Goal: Transaction & Acquisition: Purchase product/service

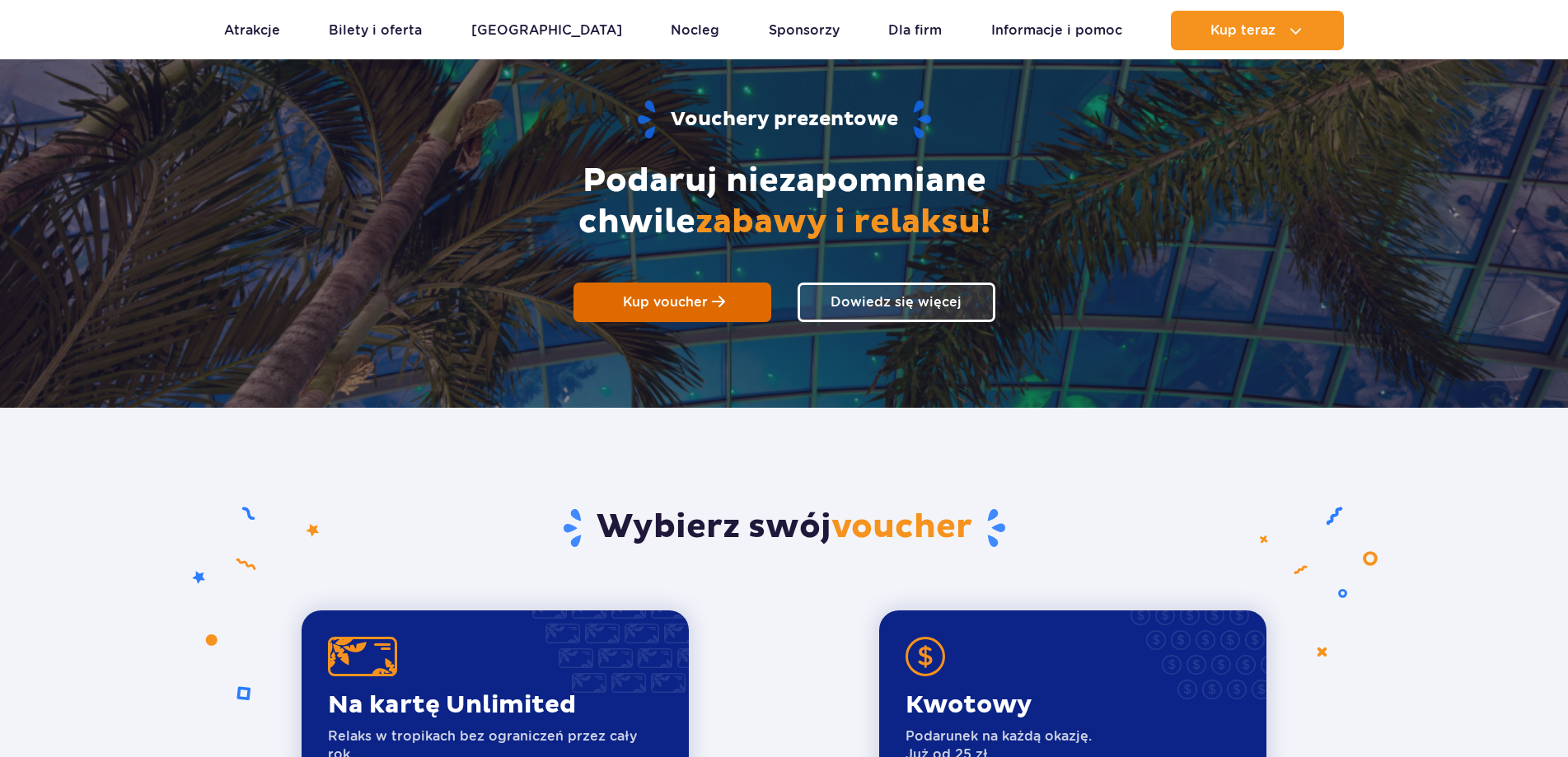
scroll to position [164, 0]
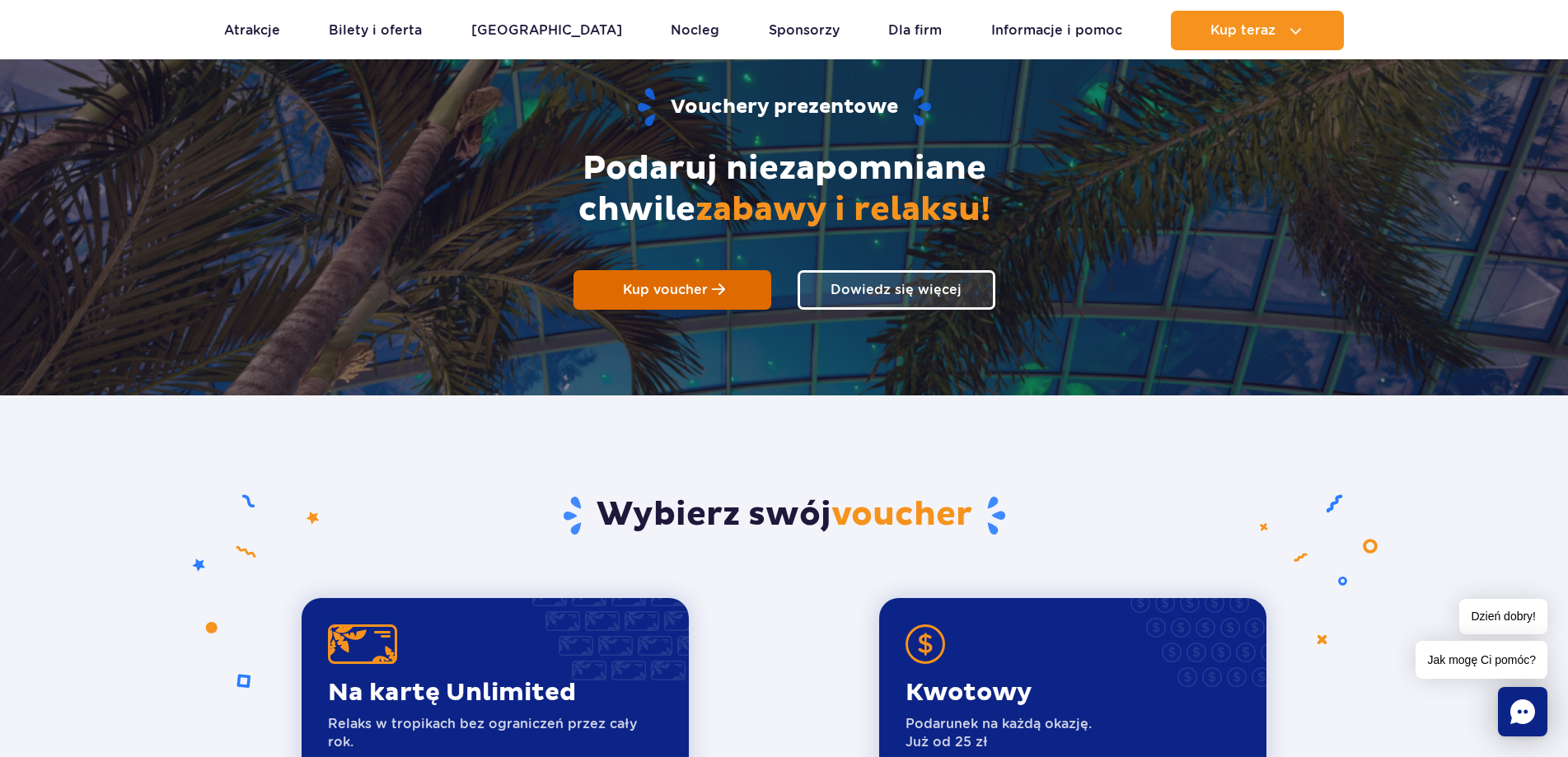
click at [714, 287] on span at bounding box center [718, 290] width 13 height 15
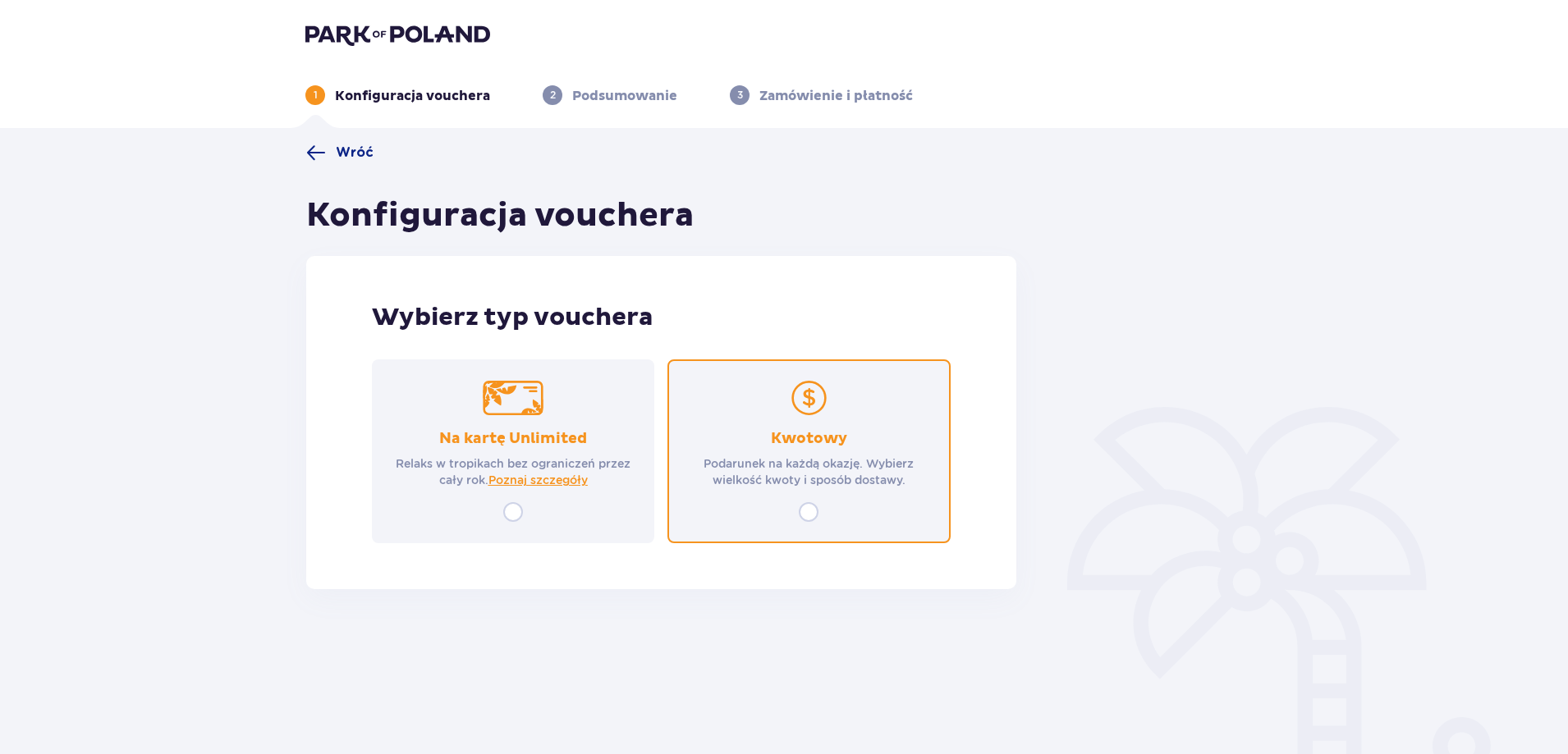
click at [806, 513] on input "radio" at bounding box center [809, 512] width 20 height 20
radio input "true"
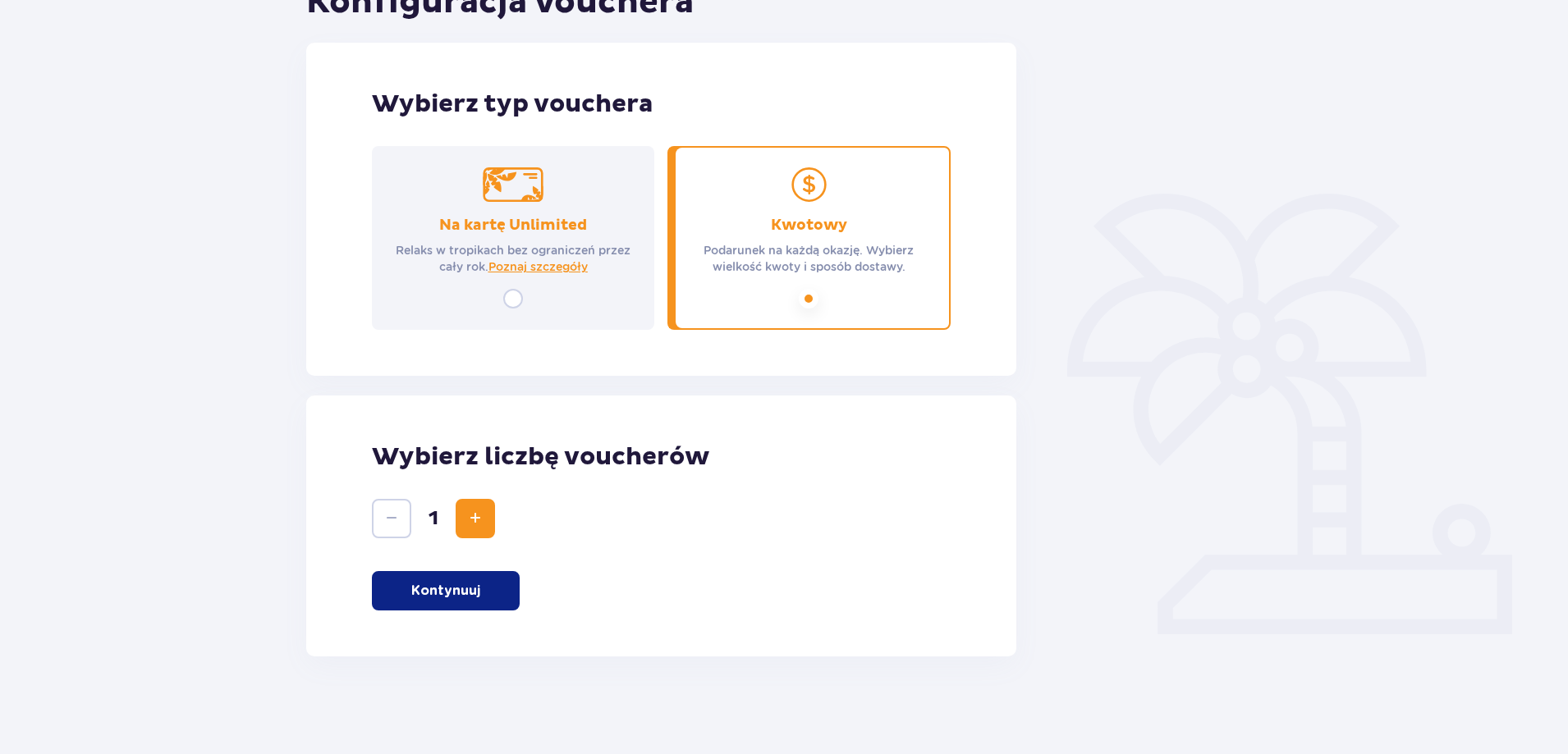
scroll to position [214, 0]
click at [461, 593] on p "Kontynuuj" at bounding box center [446, 590] width 69 height 18
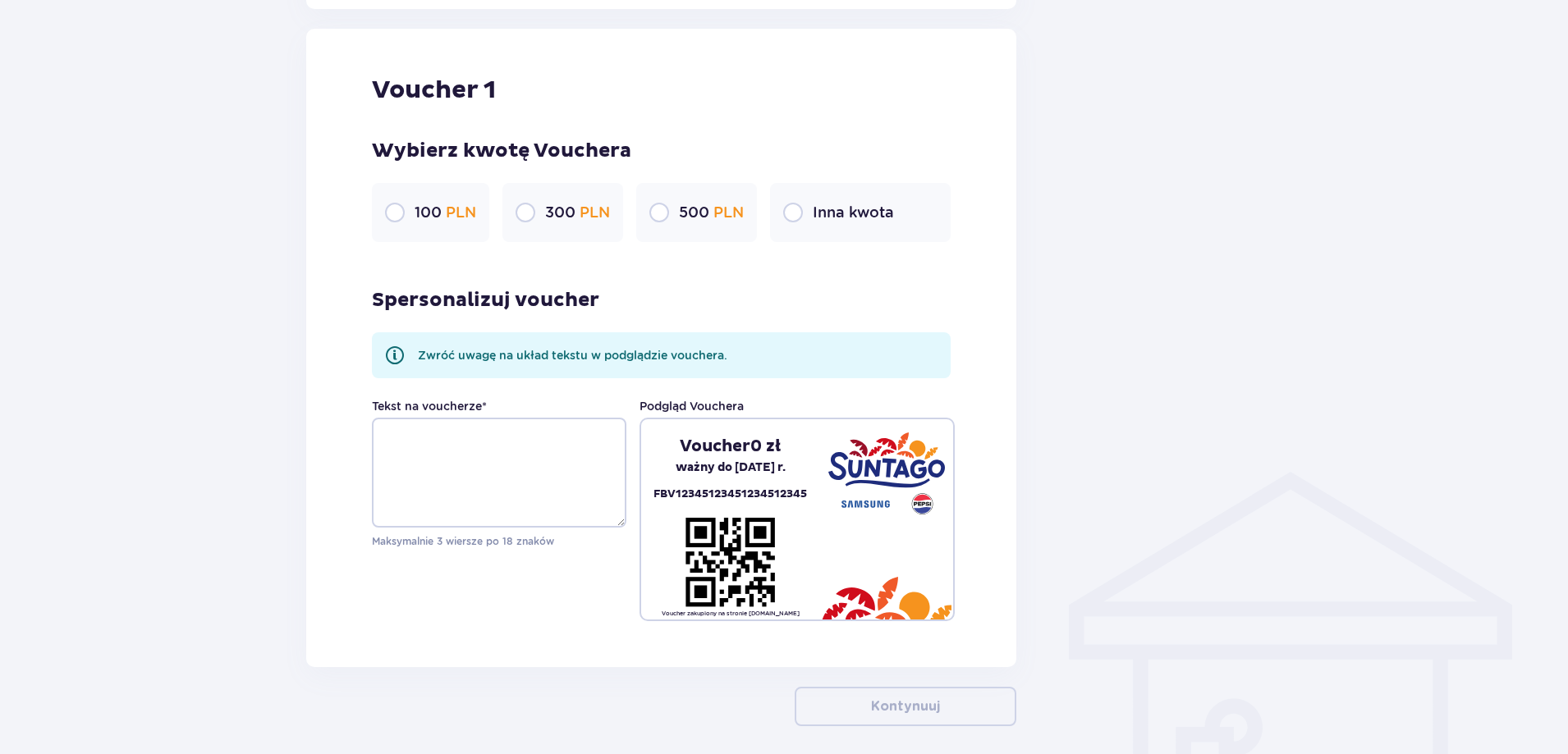
scroll to position [870, 0]
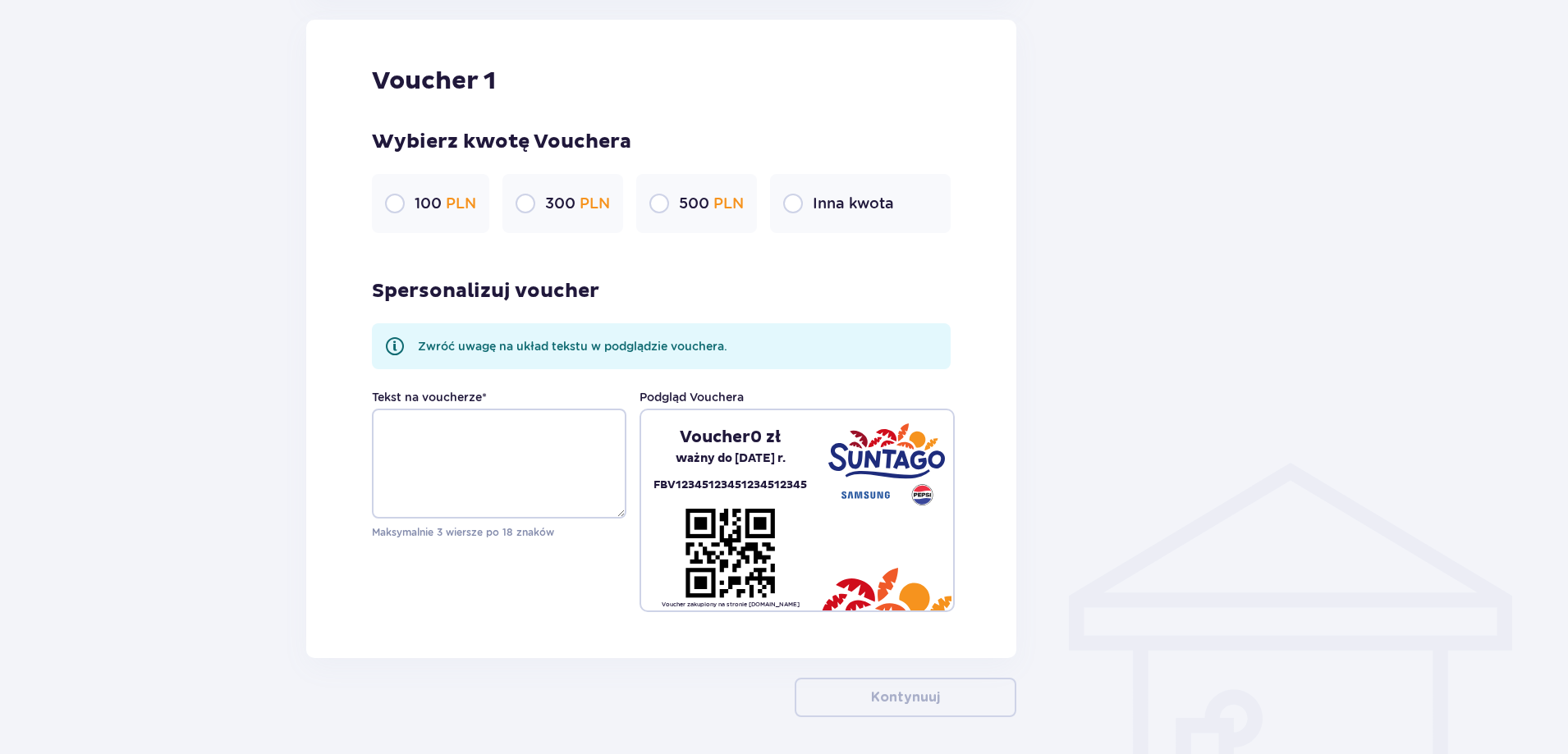
click at [552, 202] on p "300 PLN" at bounding box center [578, 204] width 65 height 20
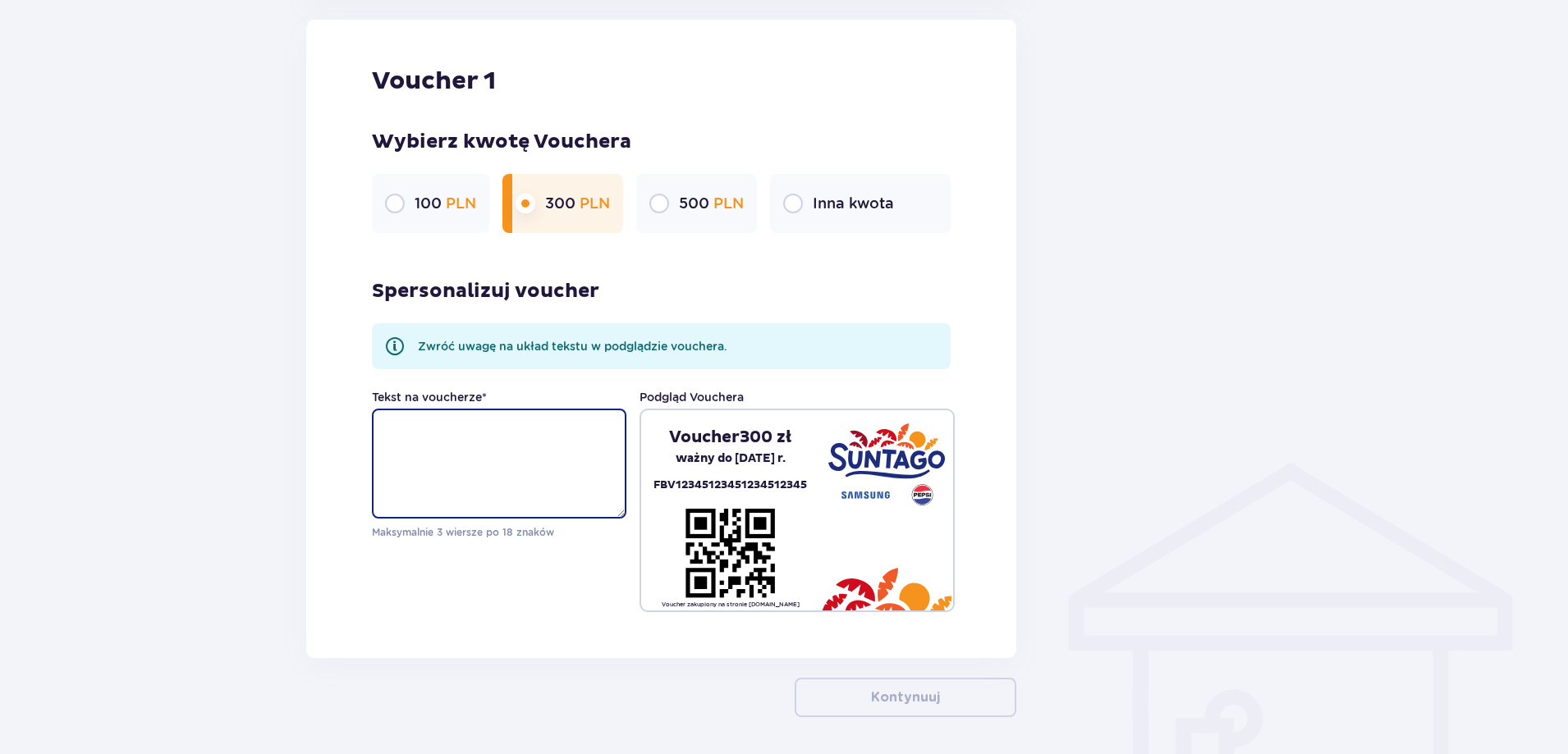
click at [478, 464] on textarea "Tekst na voucherze *" at bounding box center [499, 464] width 254 height 110
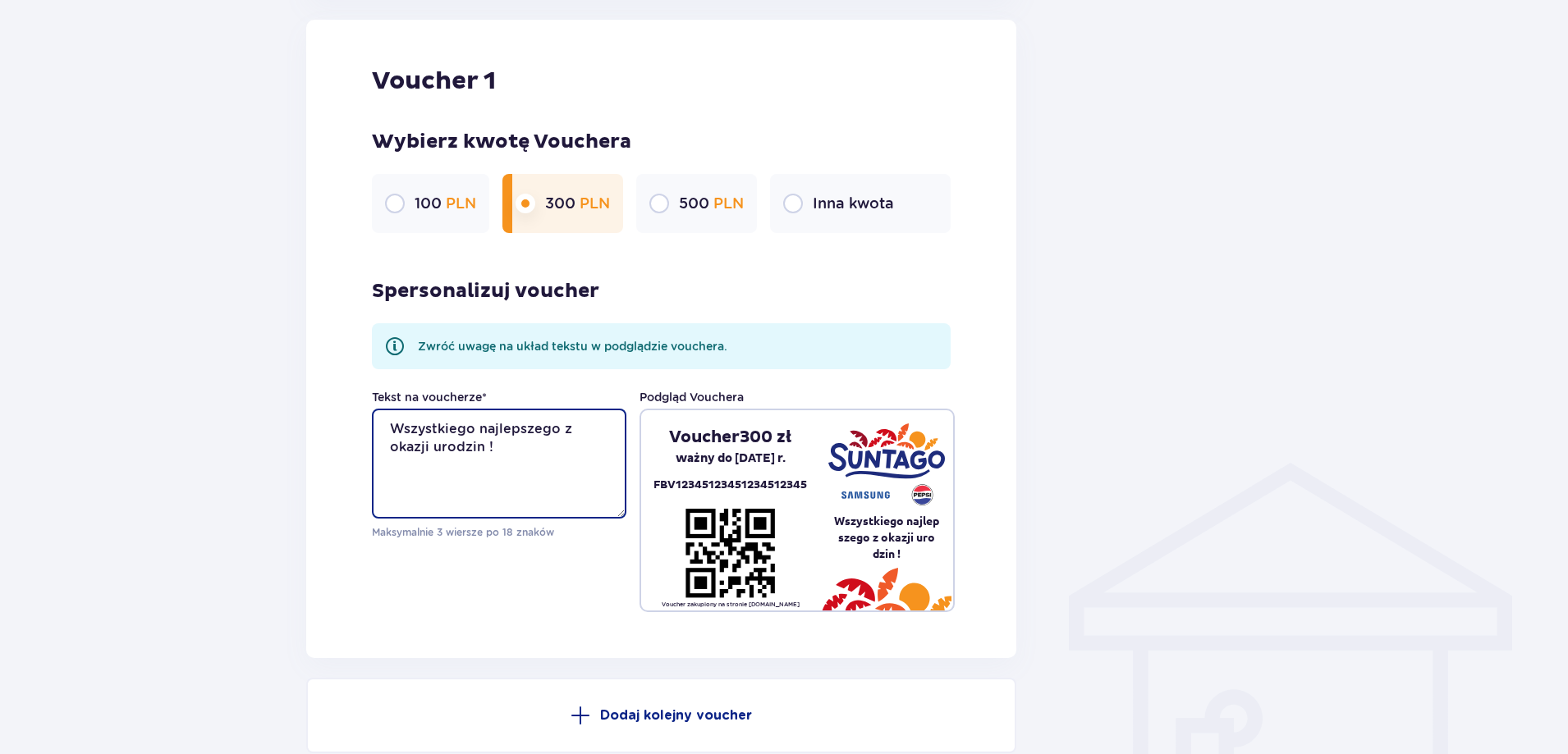
click at [555, 471] on textarea "Wszystkiego najlepszego z okazji urodzin !" at bounding box center [499, 464] width 254 height 110
drag, startPoint x: 516, startPoint y: 446, endPoint x: 336, endPoint y: 401, distance: 185.5
click at [336, 401] on div "Voucher 1 Wybierz kwotę Vouchera 100 PLN 300 PLN 500 PLN Inna kwota Spersonaliz…" at bounding box center [661, 339] width 710 height 638
type textarea "Wszystkiego najlepszego z okazji urodzin !"
click at [1253, 437] on div at bounding box center [1153, 42] width 246 height 1540
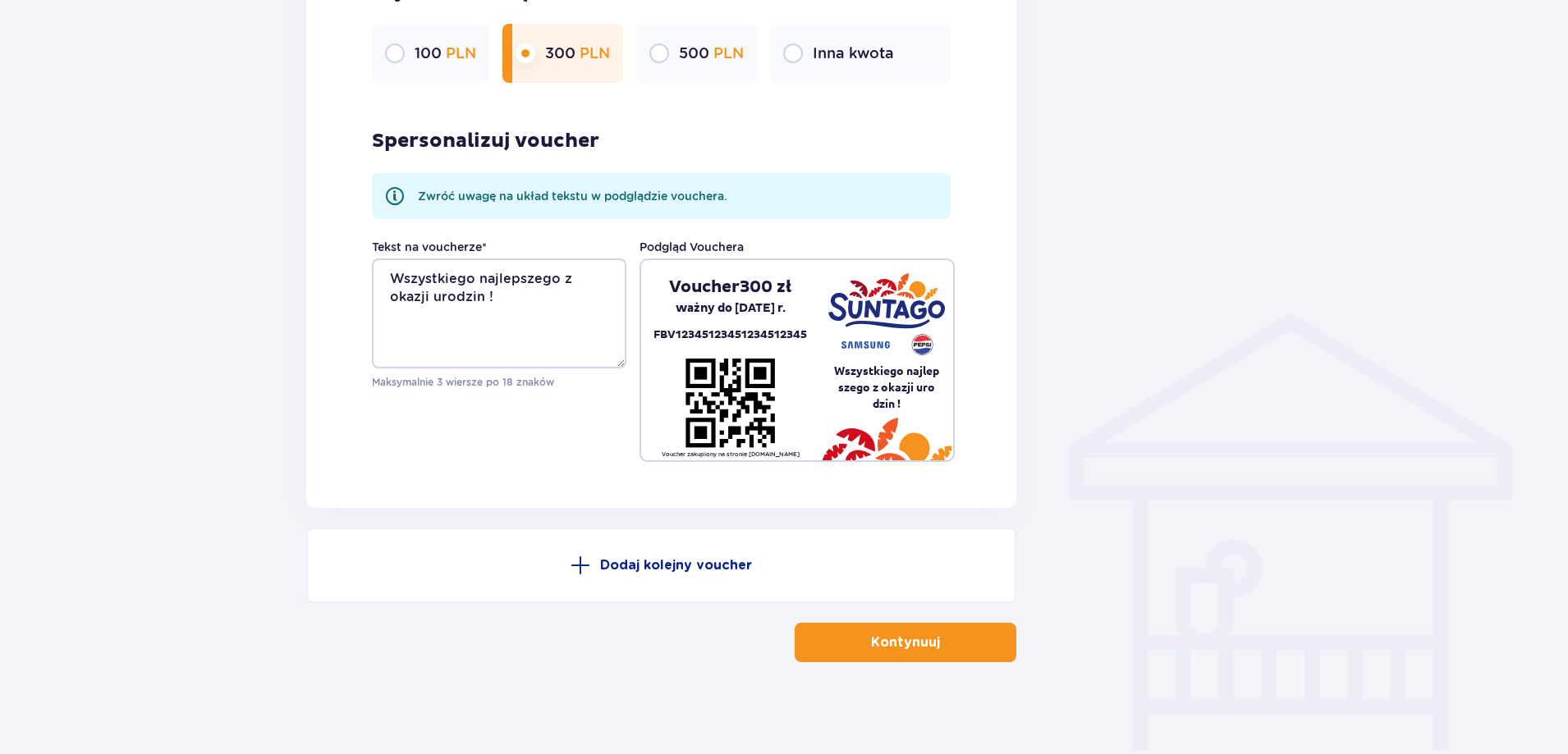
scroll to position [1027, 0]
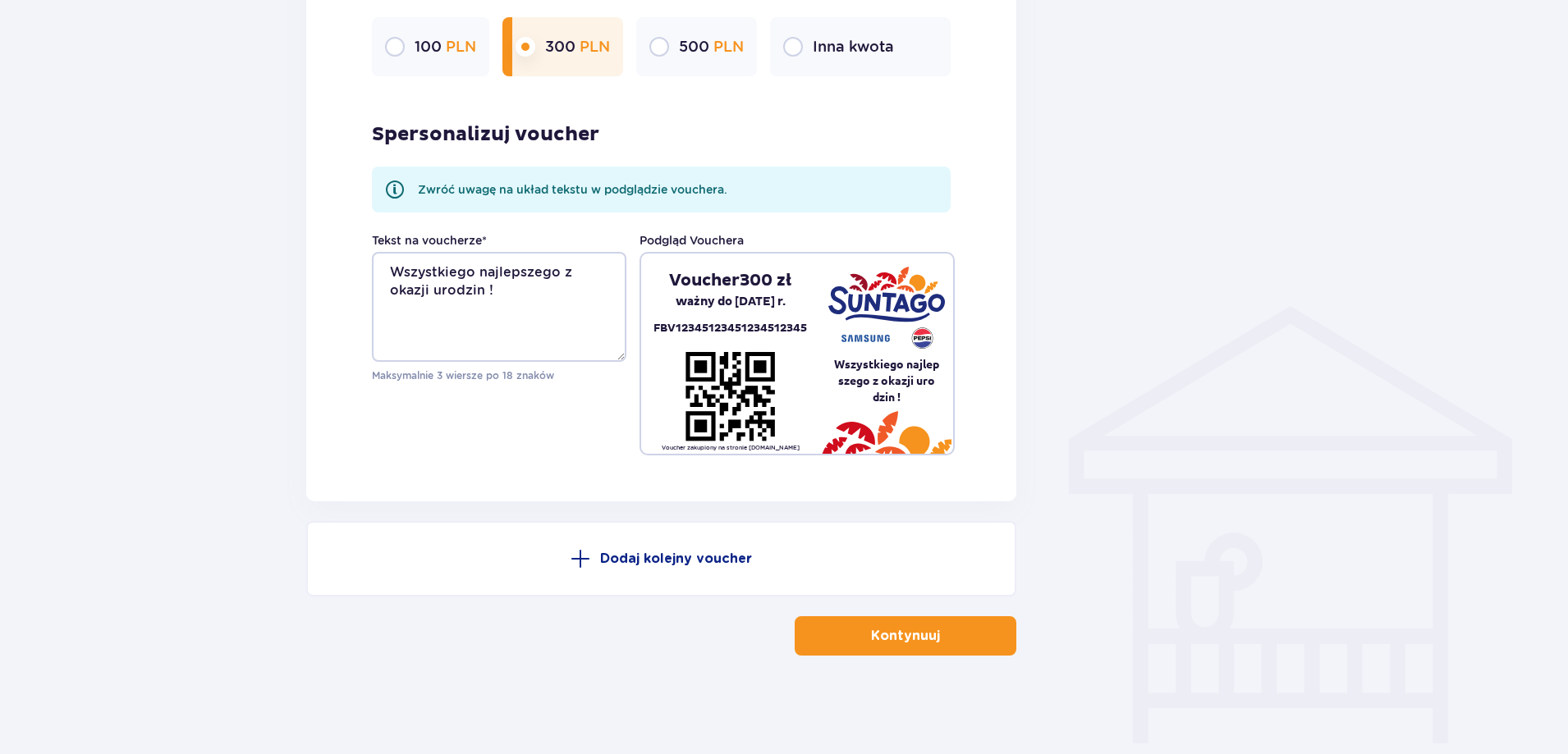
click at [901, 642] on p "Kontynuuj" at bounding box center [905, 636] width 69 height 18
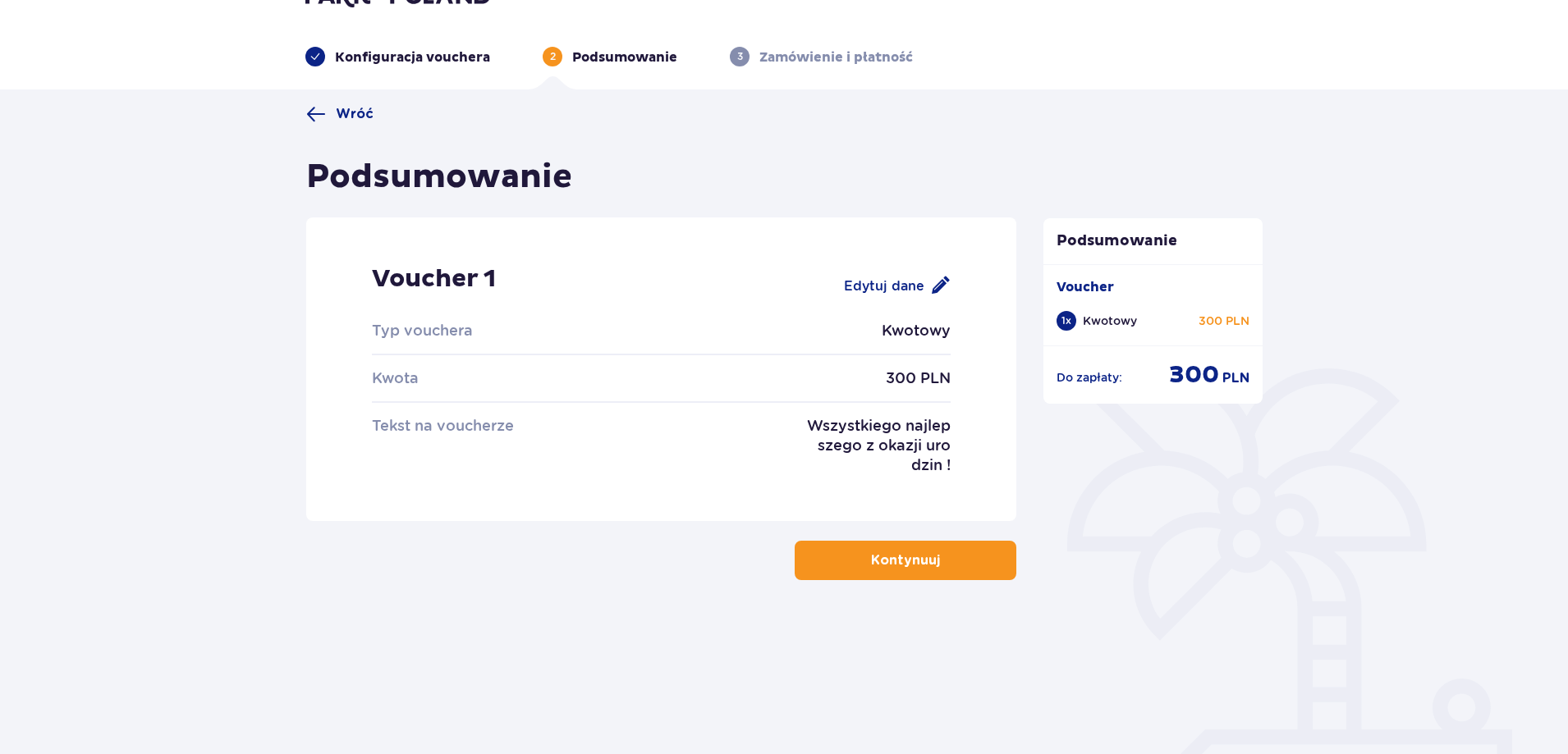
scroll to position [59, 0]
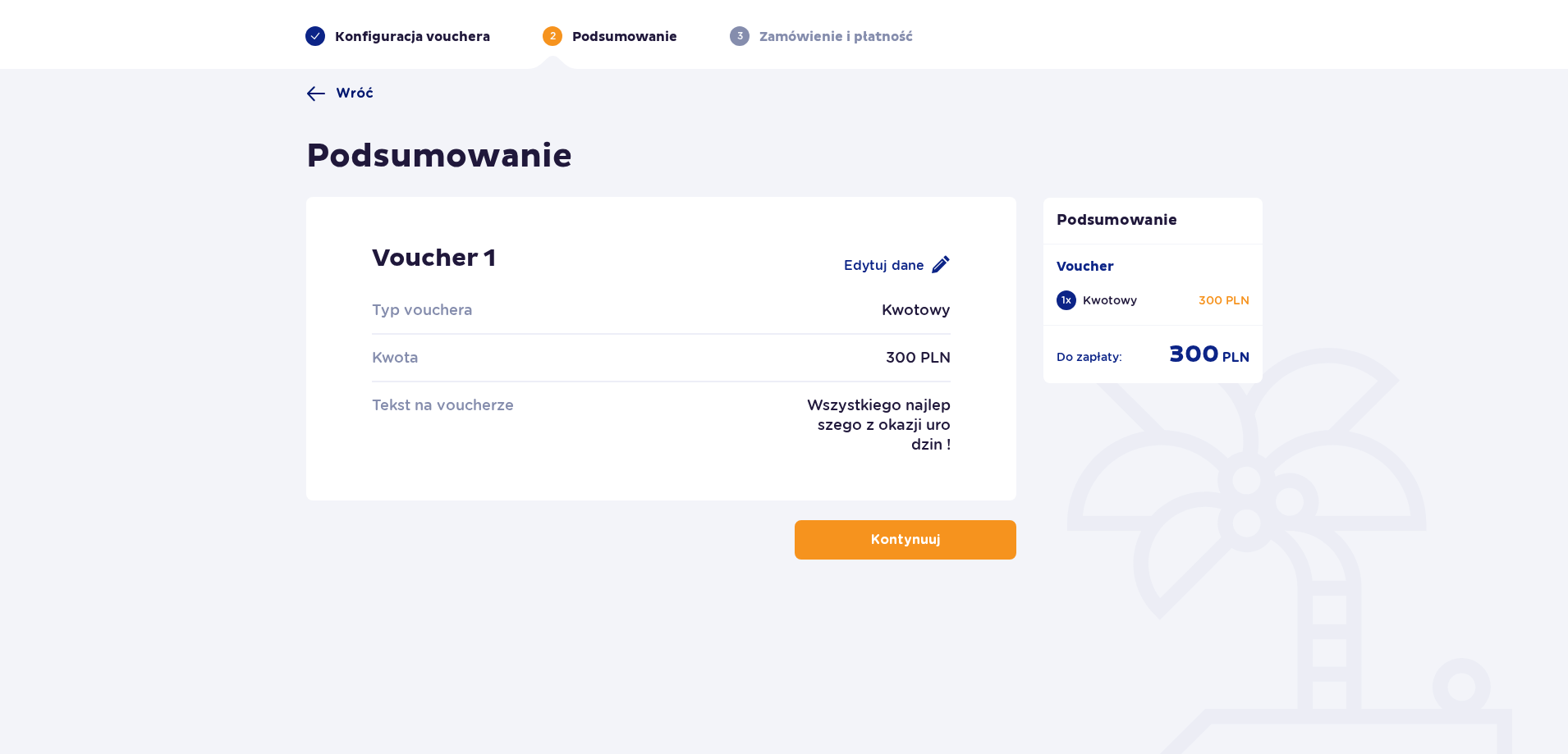
click at [323, 86] on span at bounding box center [316, 94] width 20 height 20
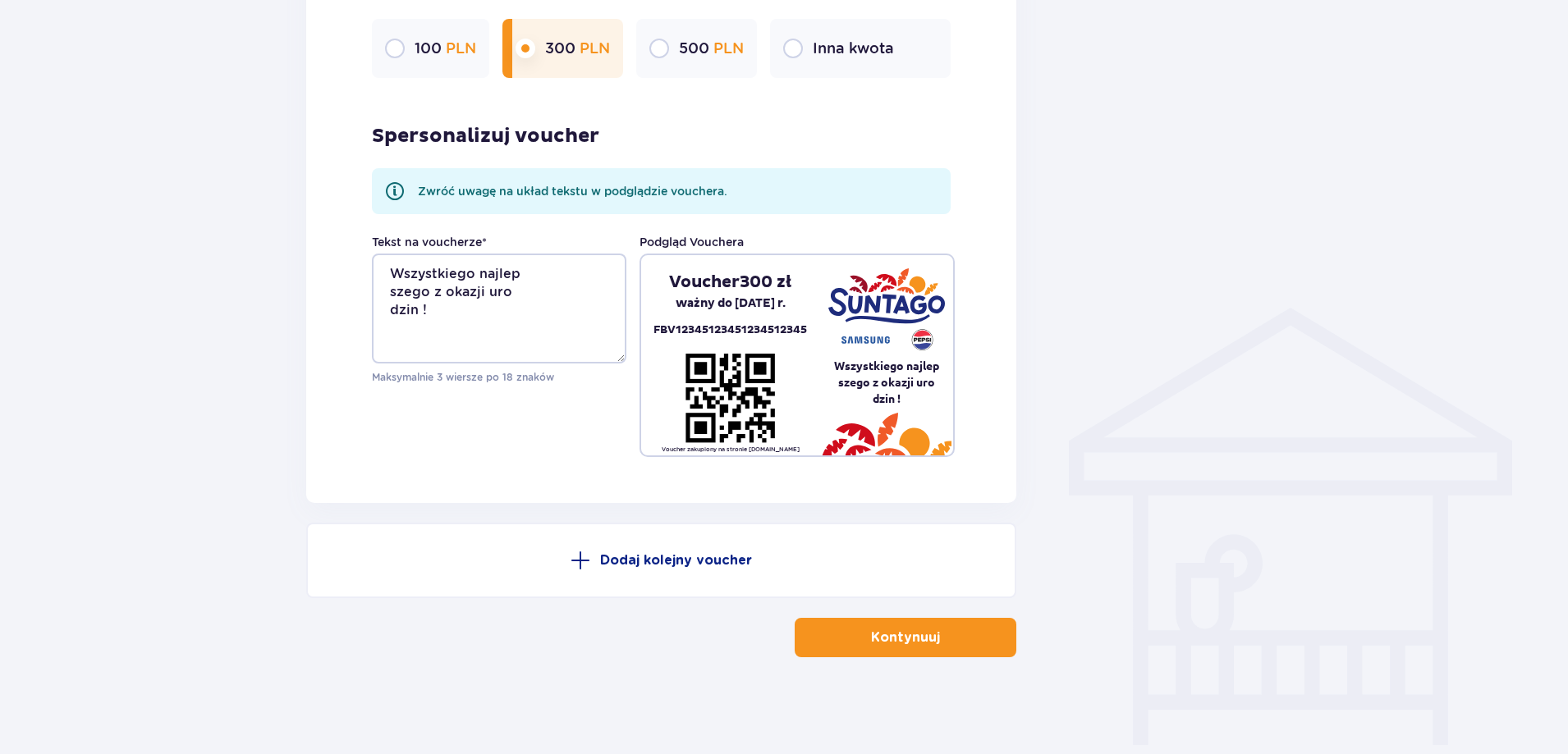
scroll to position [1027, 0]
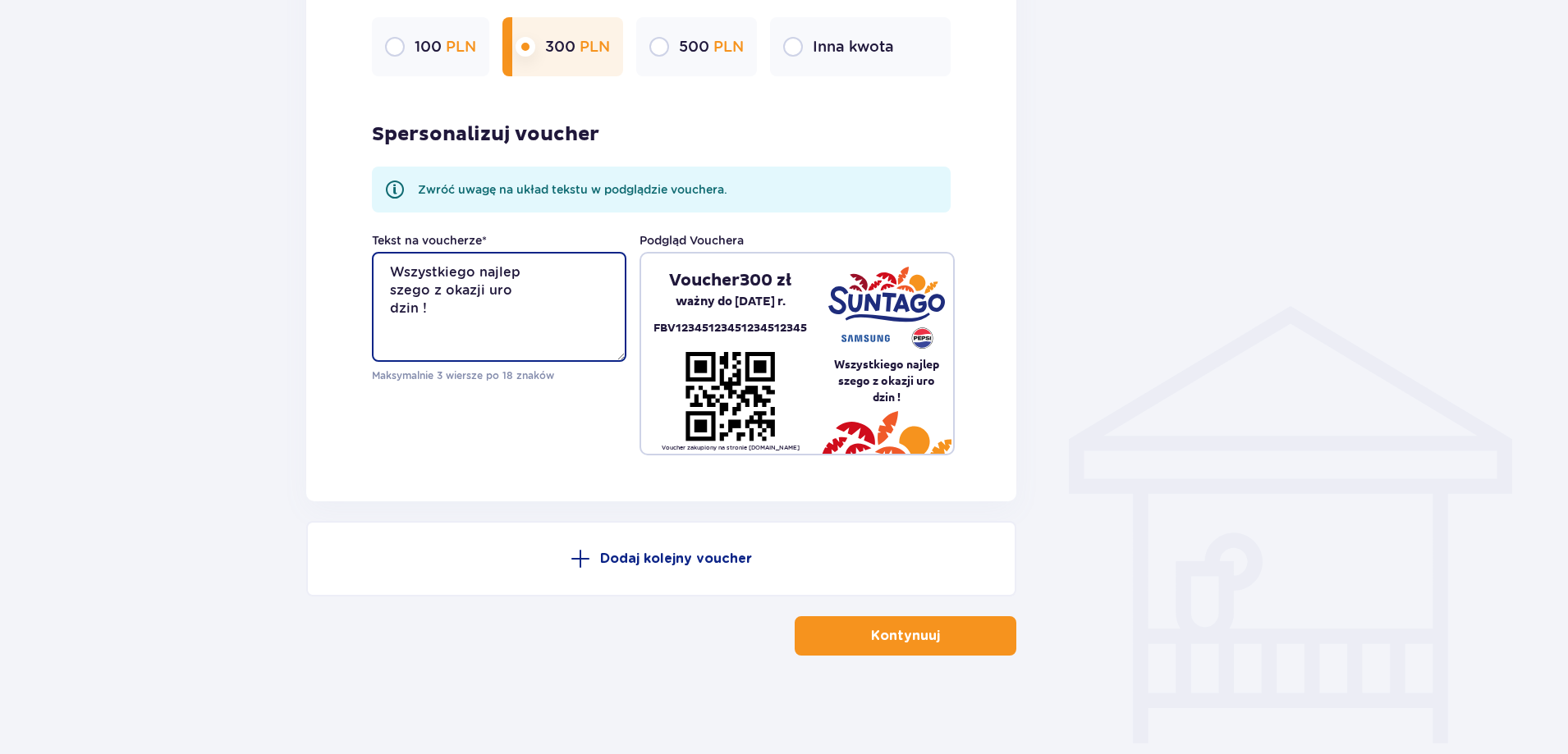
click at [477, 278] on textarea "Wszystkiego najlep szego z okazji uro dzin !" at bounding box center [499, 307] width 254 height 110
click at [387, 306] on textarea "Wszystkiego najlep szego z okazji uro dzin !" at bounding box center [499, 307] width 254 height 110
click at [528, 292] on textarea "Wszystkiego najlepszego z okazji uro dzin !" at bounding box center [499, 307] width 254 height 110
click at [386, 325] on textarea "Wszystkiego najlepszego z okazji uro dzin !" at bounding box center [499, 307] width 254 height 110
click at [541, 308] on textarea "Wszystkiego najlepszego z okazji urodzin !" at bounding box center [499, 307] width 254 height 110
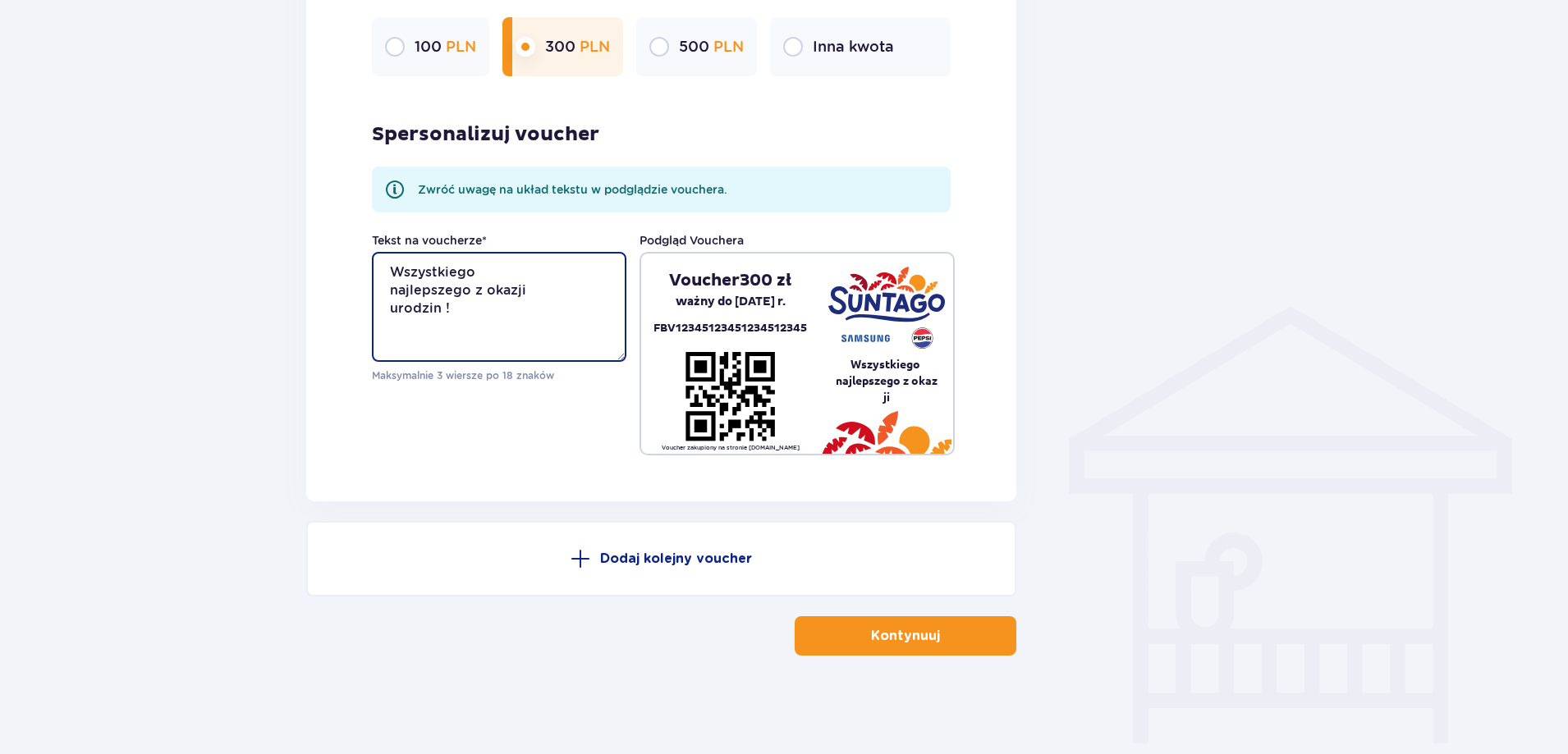
click at [537, 253] on textarea "Wszystkiego najlepszego z okazji urodzin !" at bounding box center [499, 307] width 254 height 110
click at [489, 295] on textarea "Wszystkiego najlepszego z okazji urodzin !" at bounding box center [499, 307] width 254 height 110
click at [487, 293] on textarea "Wszystkiego najlepszego z okazji urodzin !" at bounding box center [499, 307] width 254 height 110
click at [389, 325] on textarea "Wszystkiego najlepszego z okazji urodzin !" at bounding box center [499, 307] width 254 height 110
type textarea "Wszystkiego najlepszego z okazji urodzin !"
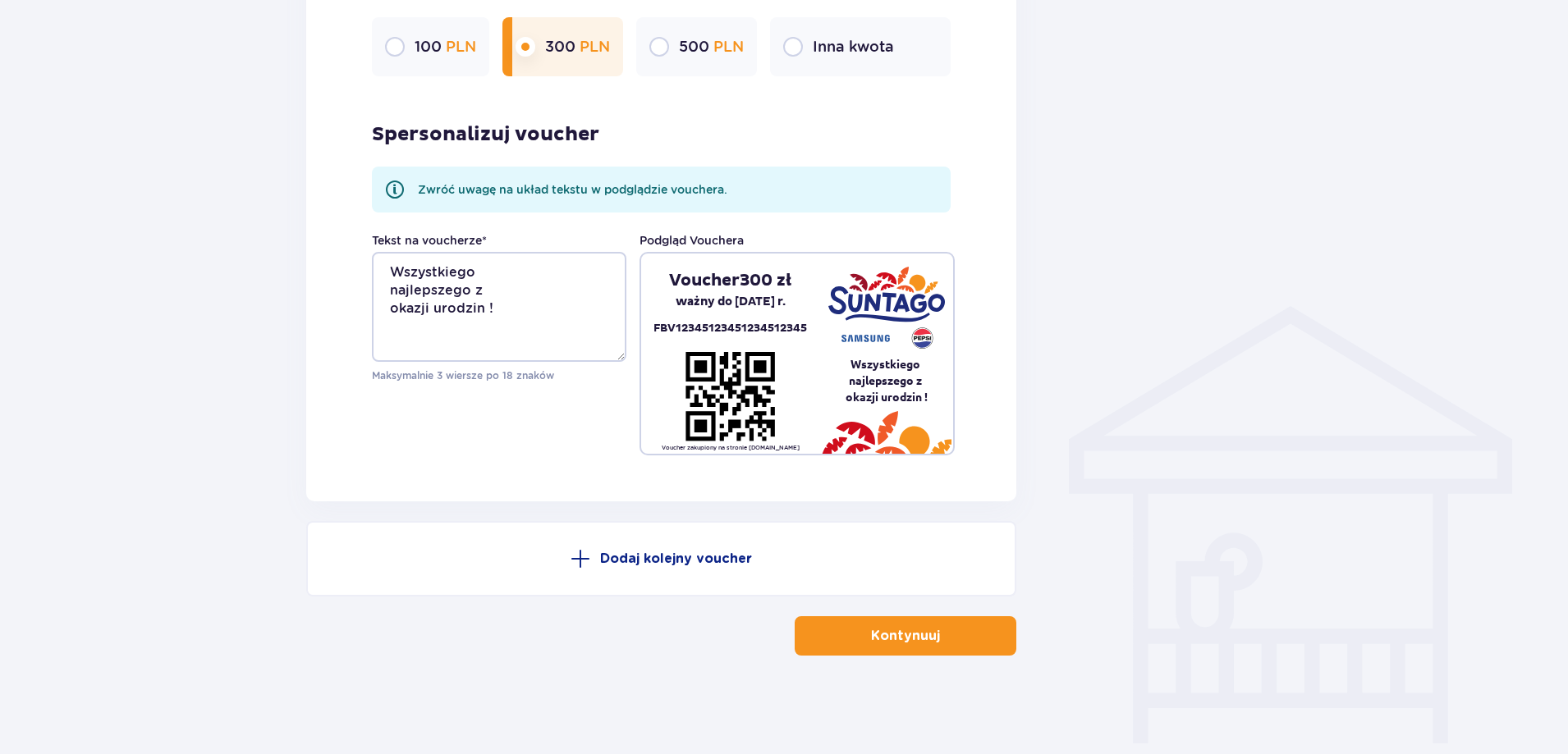
click at [870, 628] on p "Kontynuuj" at bounding box center [905, 636] width 69 height 18
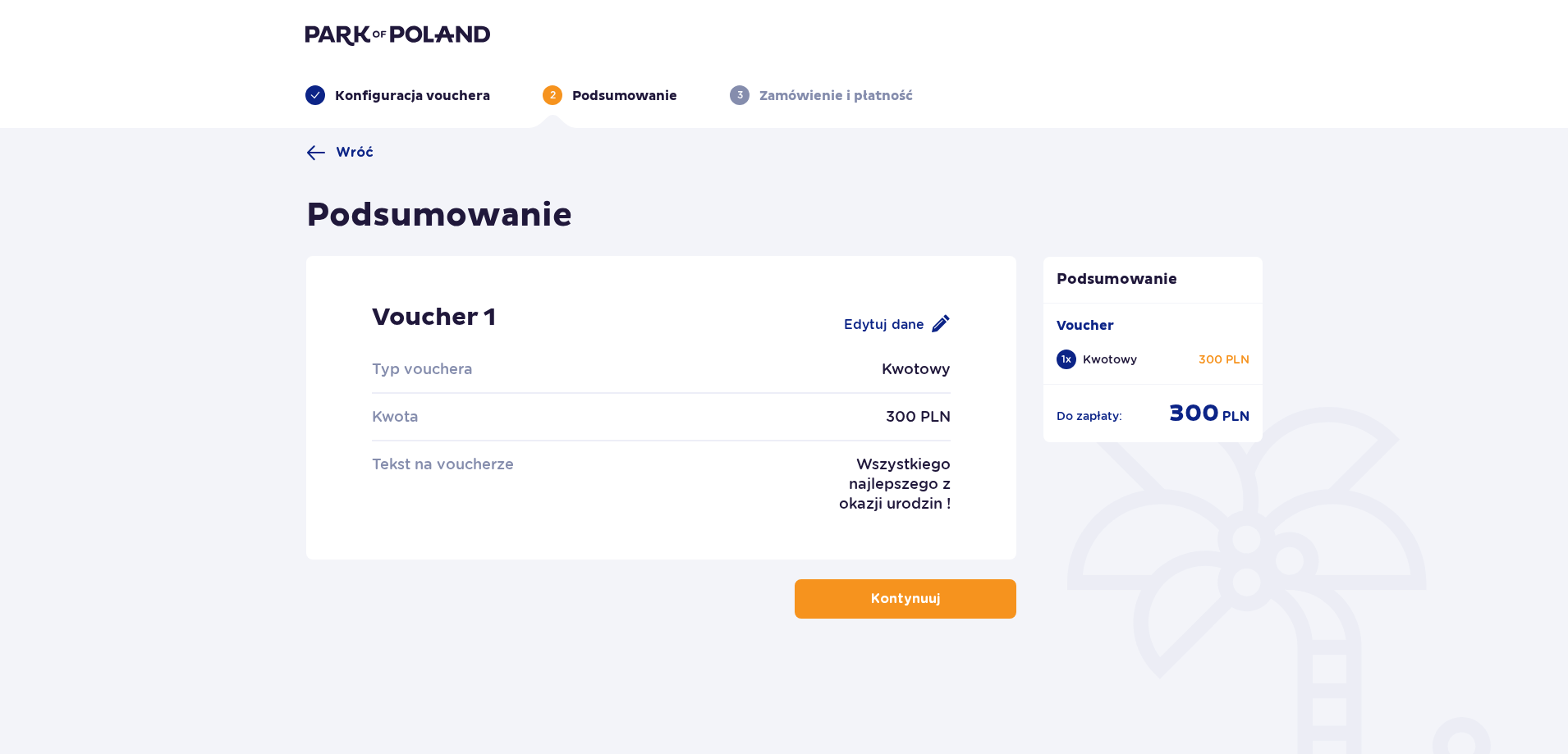
scroll to position [59, 0]
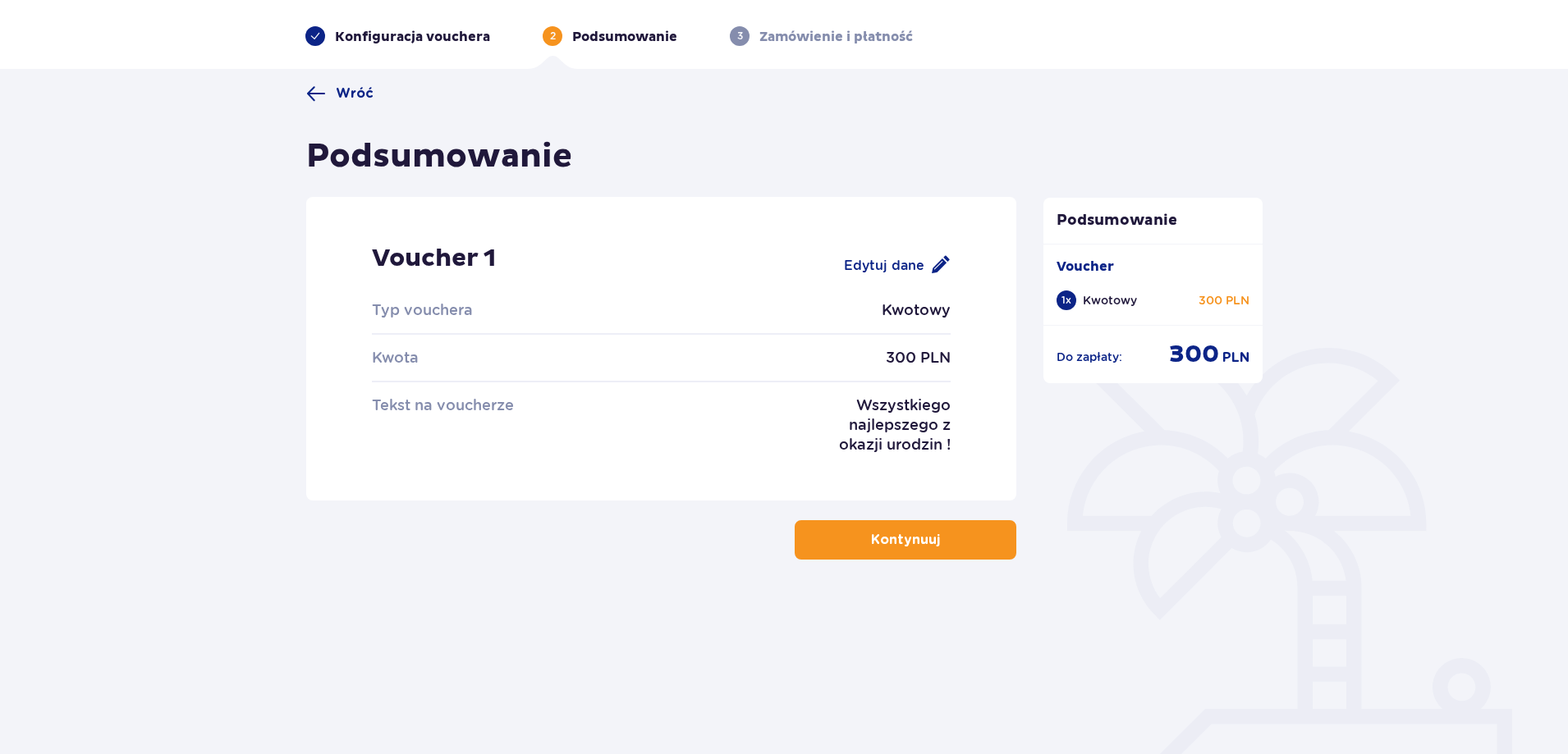
click at [916, 537] on p "Kontynuuj" at bounding box center [905, 540] width 69 height 18
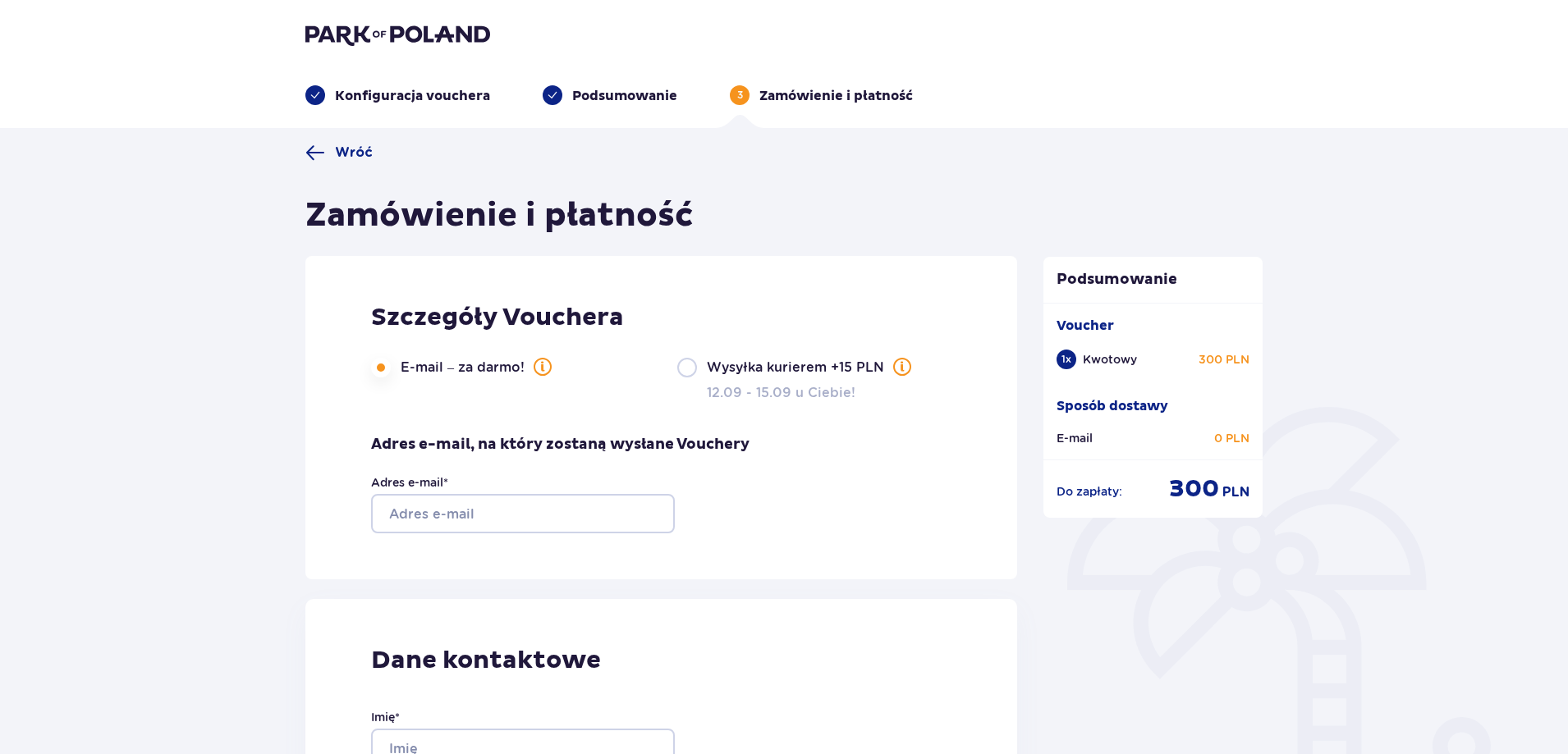
click at [442, 360] on label "E-mail – za darmo!" at bounding box center [476, 367] width 150 height 20
click at [505, 369] on label "E-mail – za darmo!" at bounding box center [476, 367] width 150 height 20
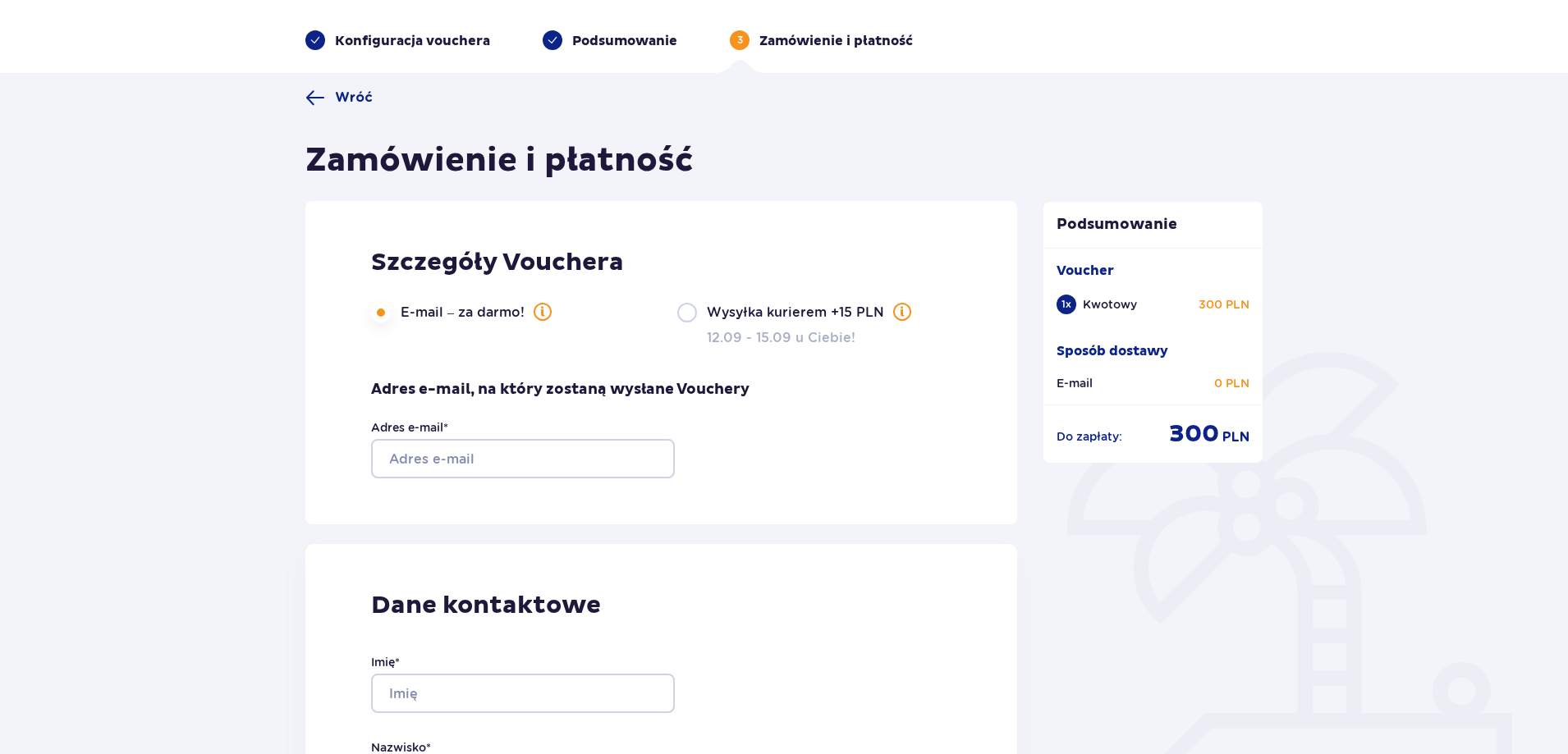
scroll to position [82, 0]
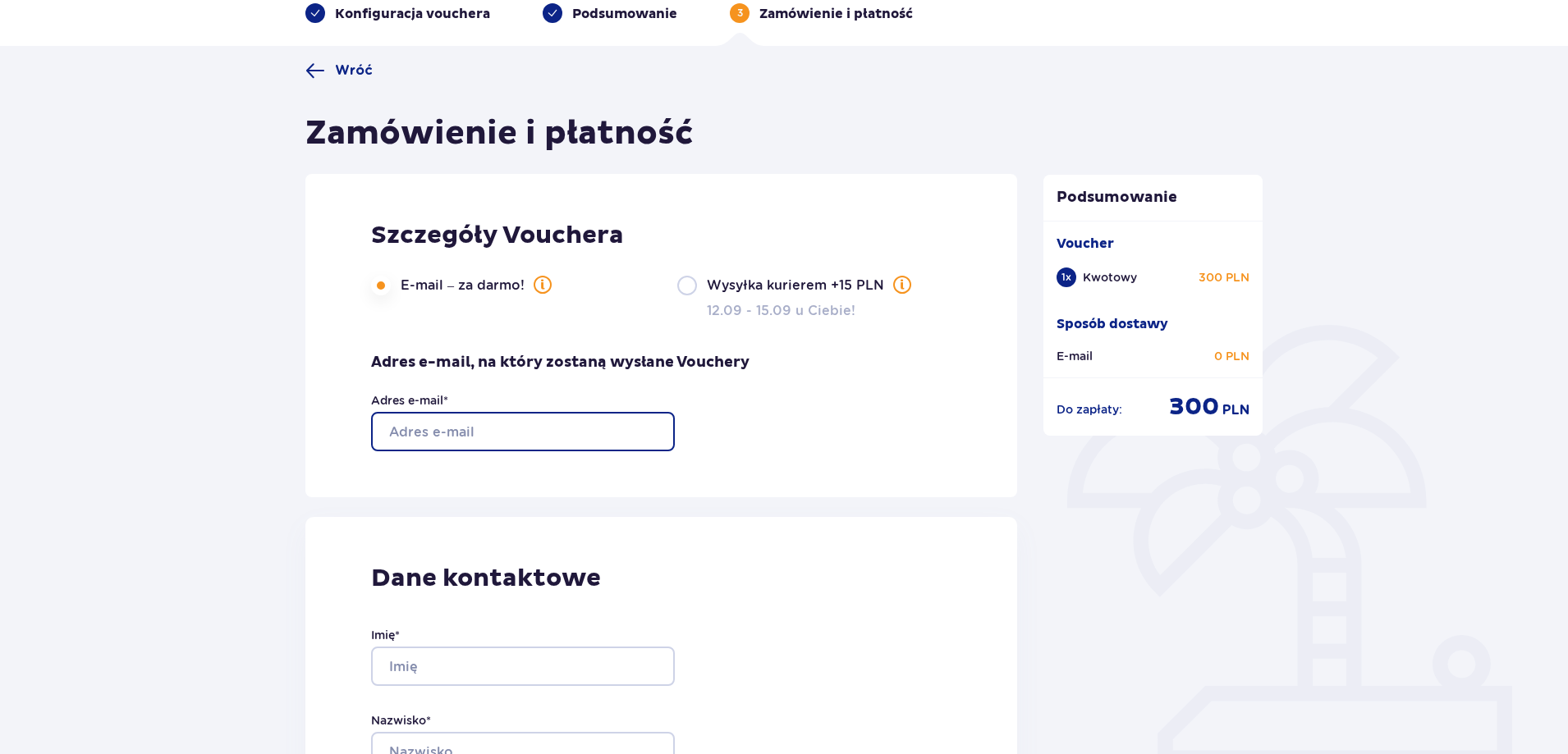
click at [452, 434] on input "Adres e-mail *" at bounding box center [522, 431] width 303 height 39
click at [470, 431] on input "Adres e-mail *" at bounding box center [522, 431] width 303 height 39
type input "[EMAIL_ADDRESS][DOMAIN_NAME]"
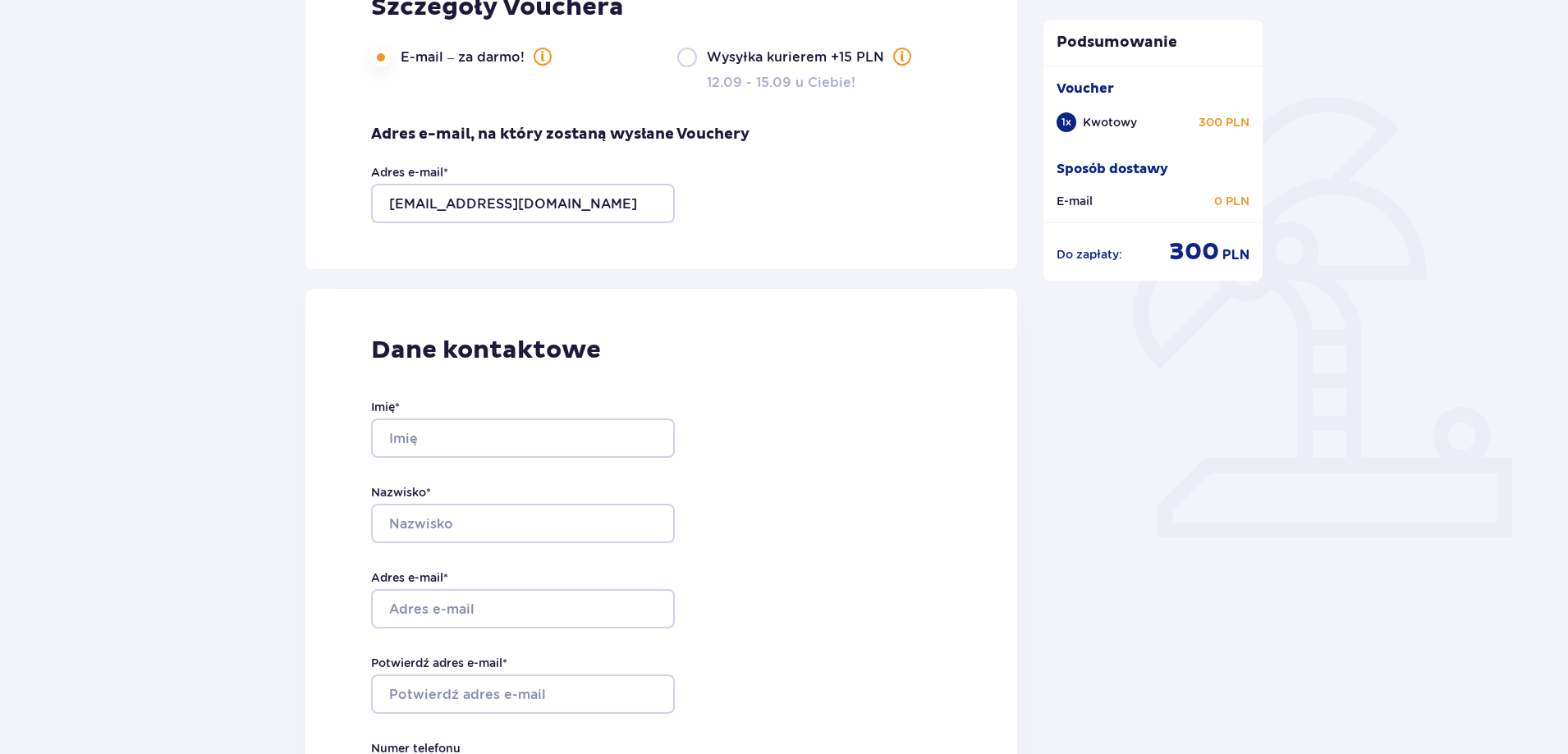
scroll to position [328, 0]
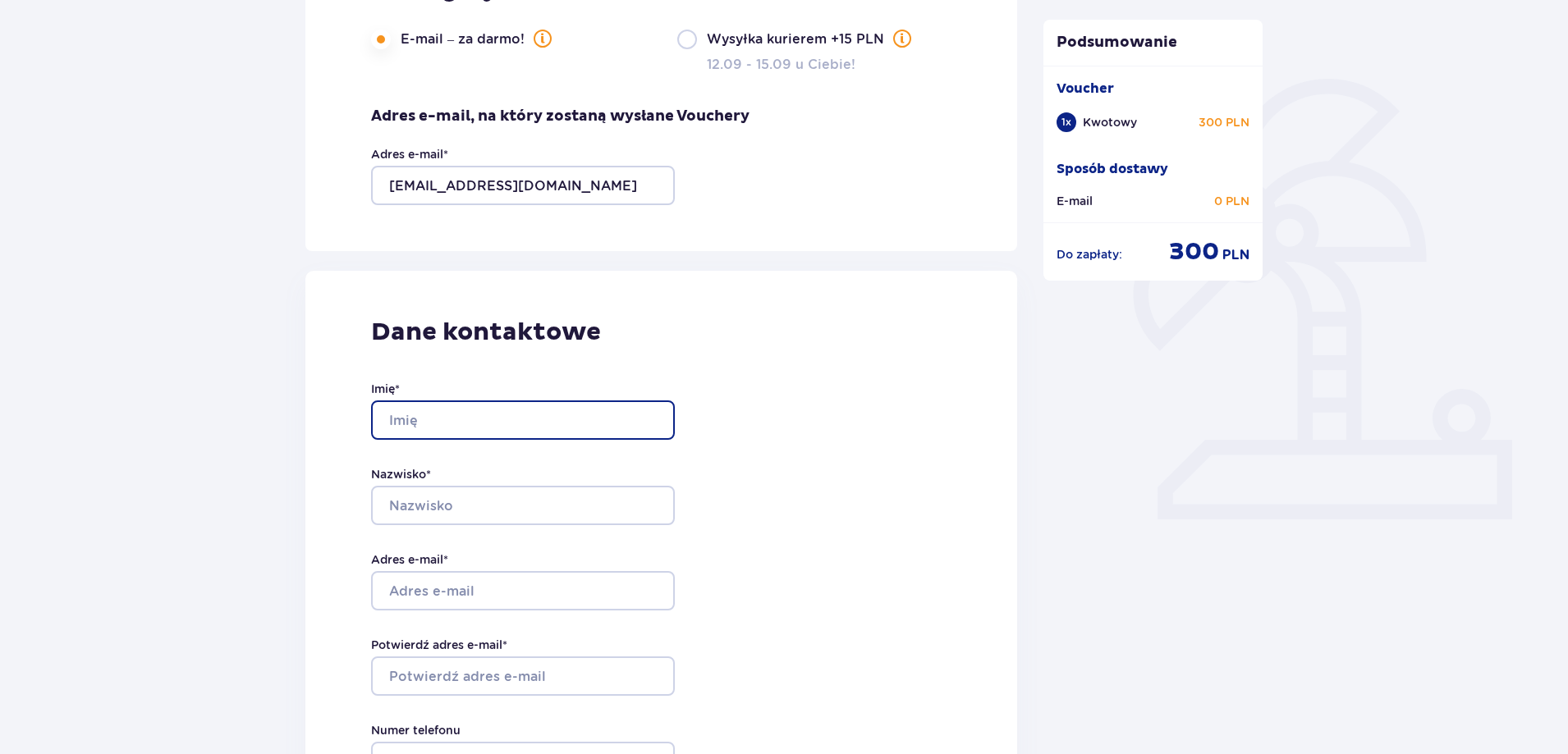
click at [525, 420] on input "Imię *" at bounding box center [522, 420] width 303 height 39
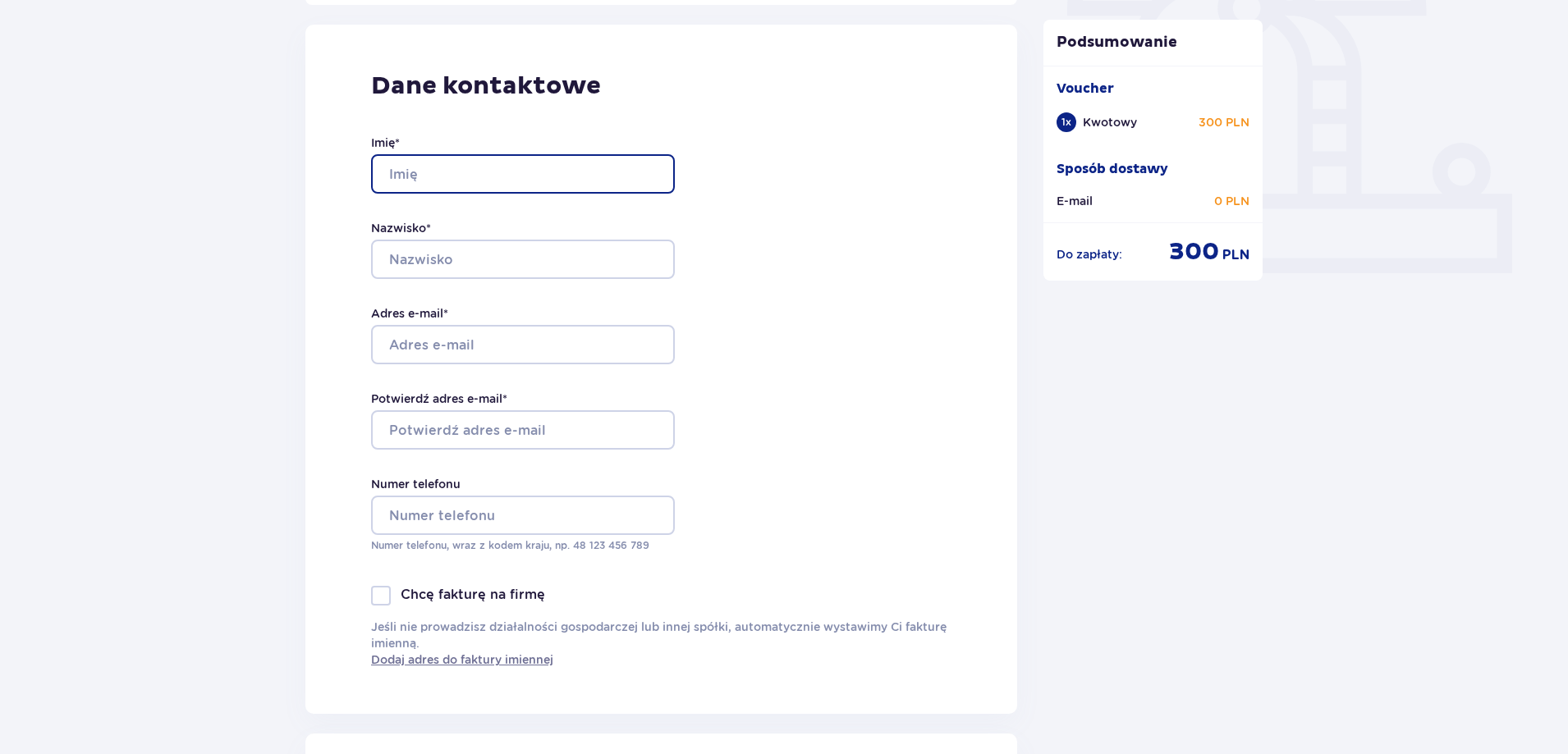
scroll to position [411, 0]
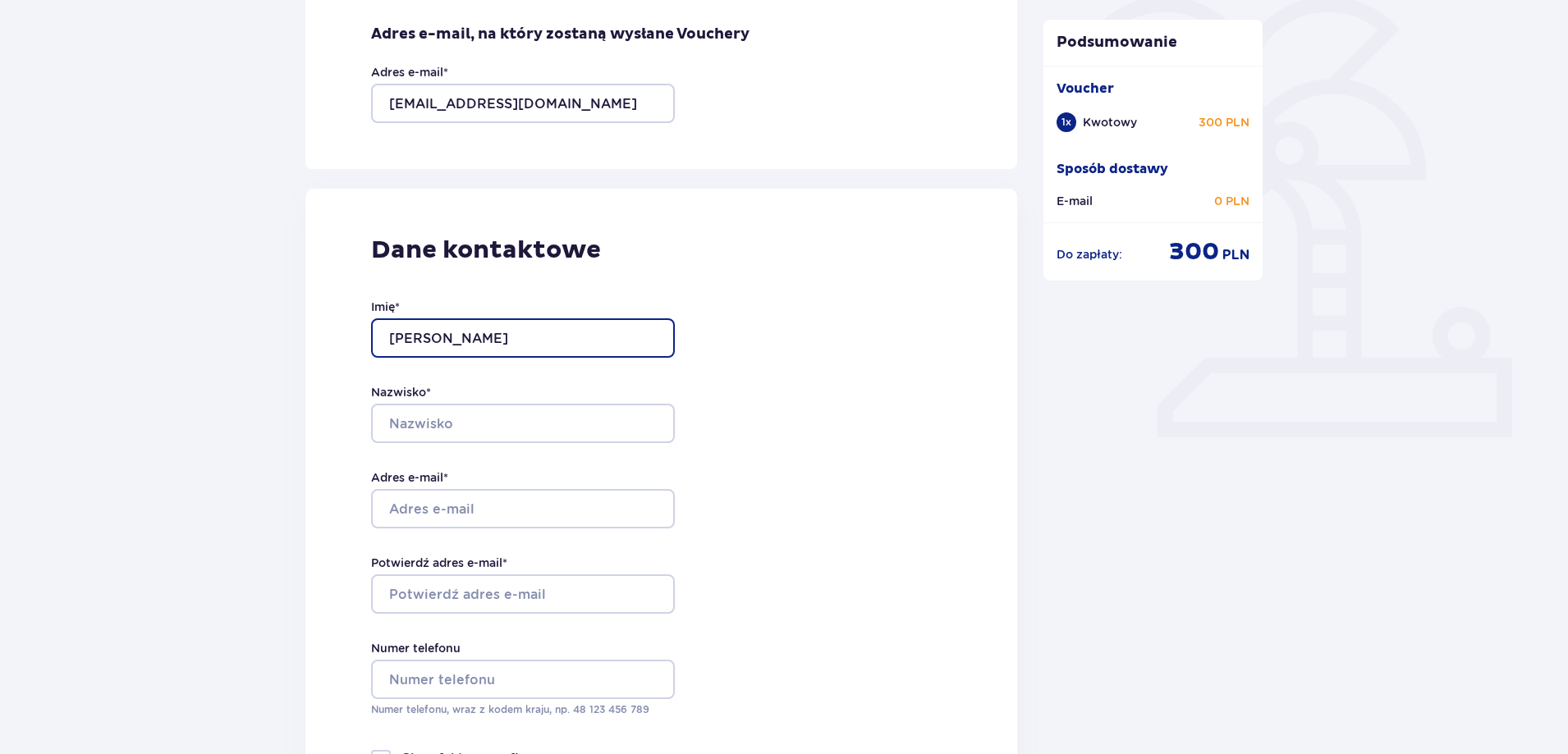
type input "Marek"
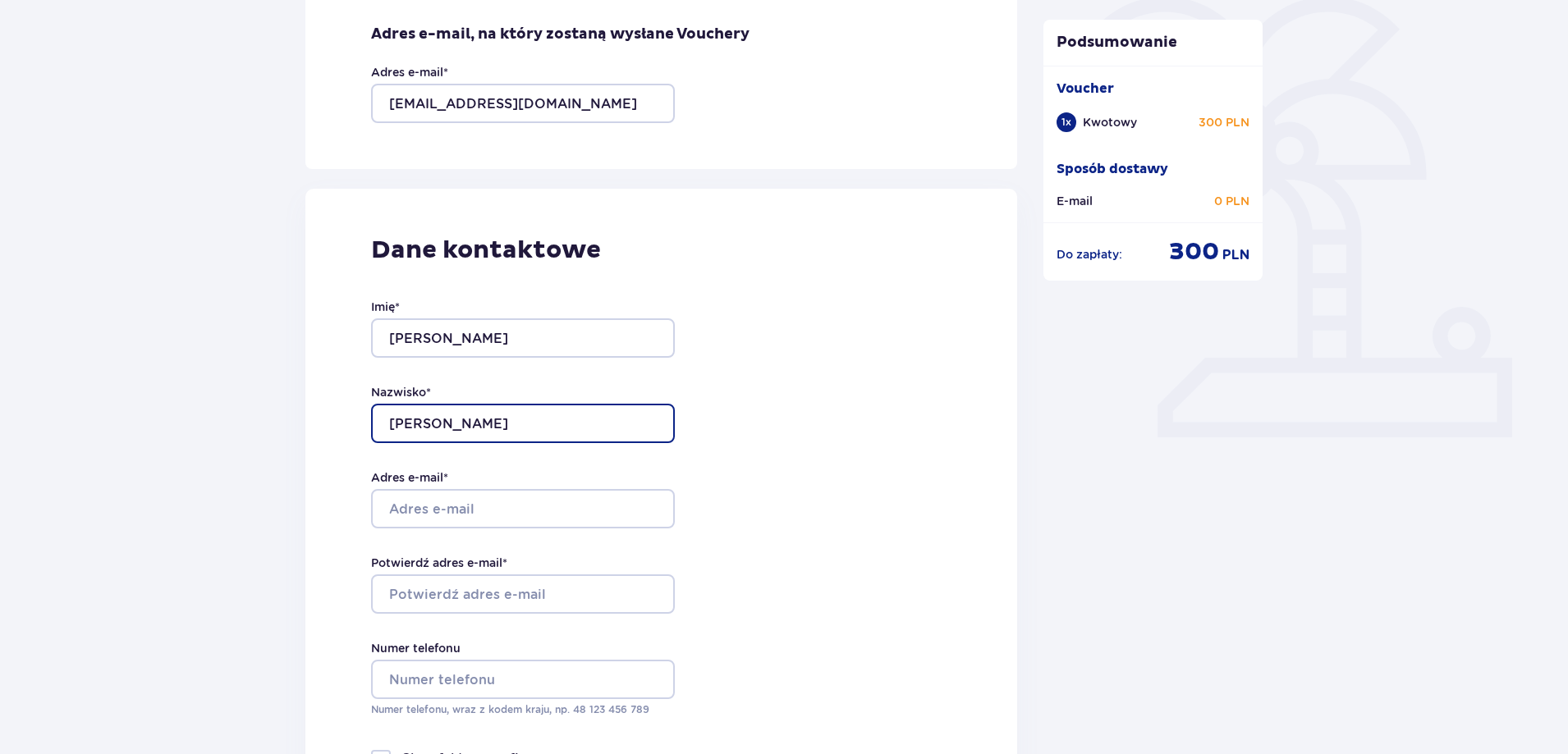
type input "Woźnicki"
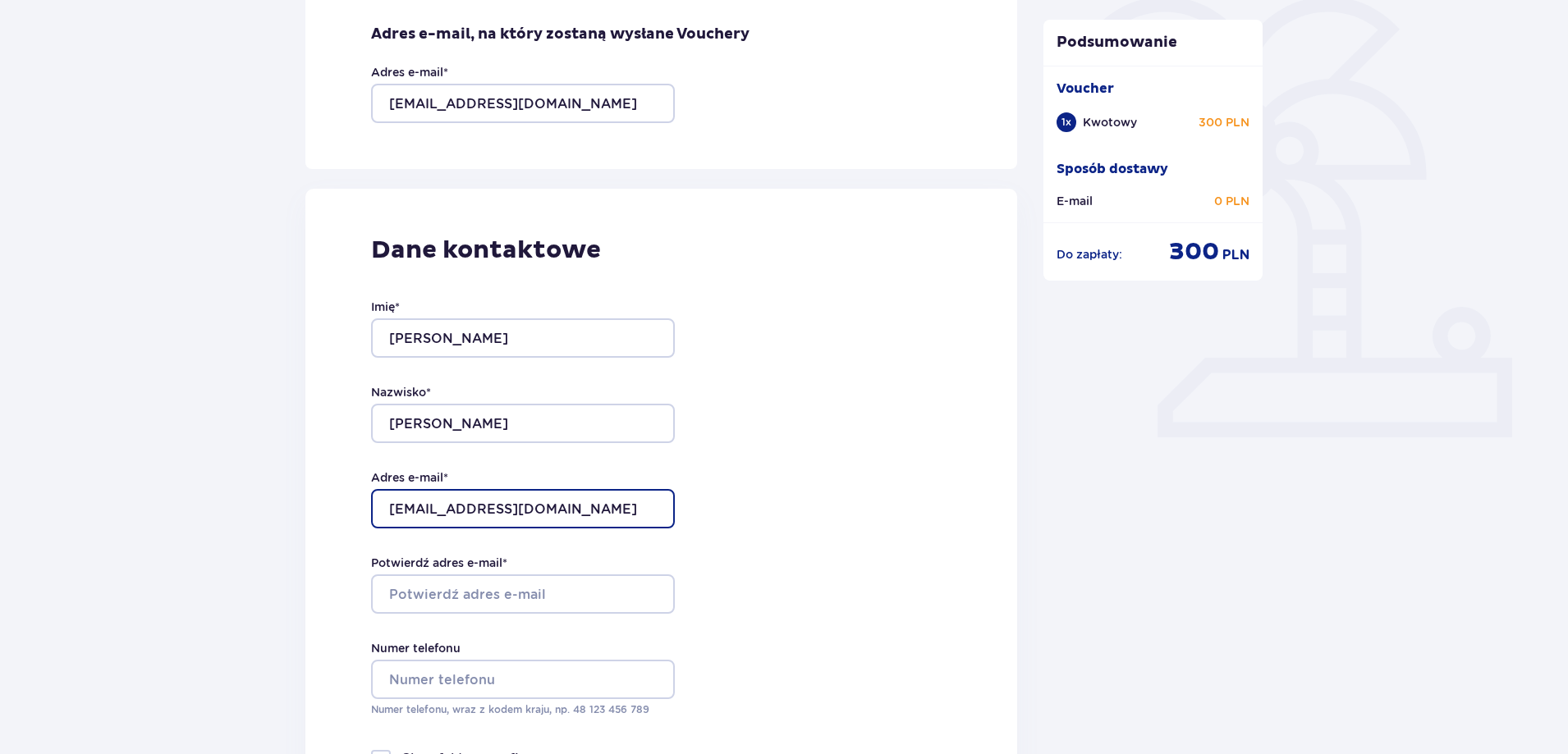
type input "[EMAIL_ADDRESS][DOMAIN_NAME]"
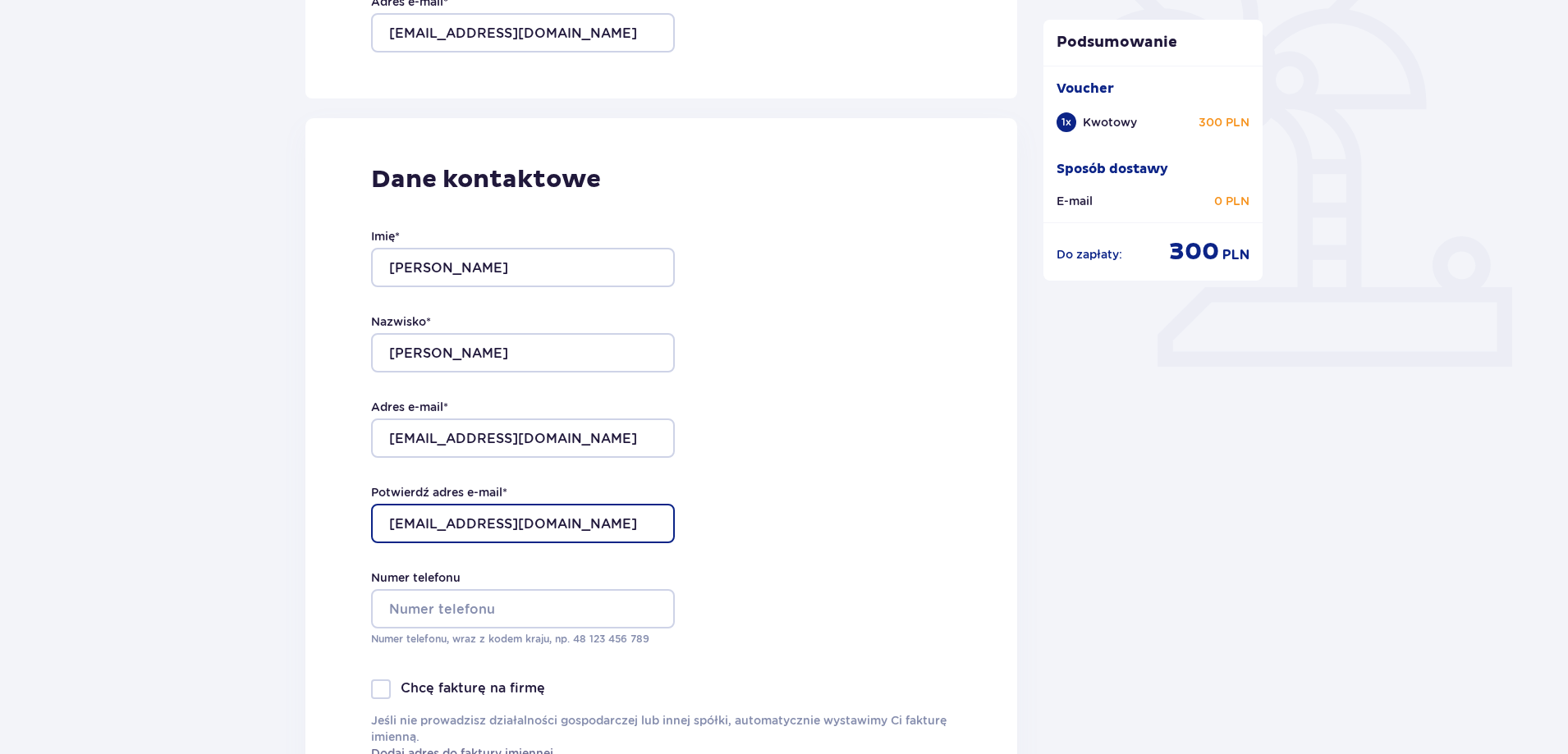
scroll to position [574, 0]
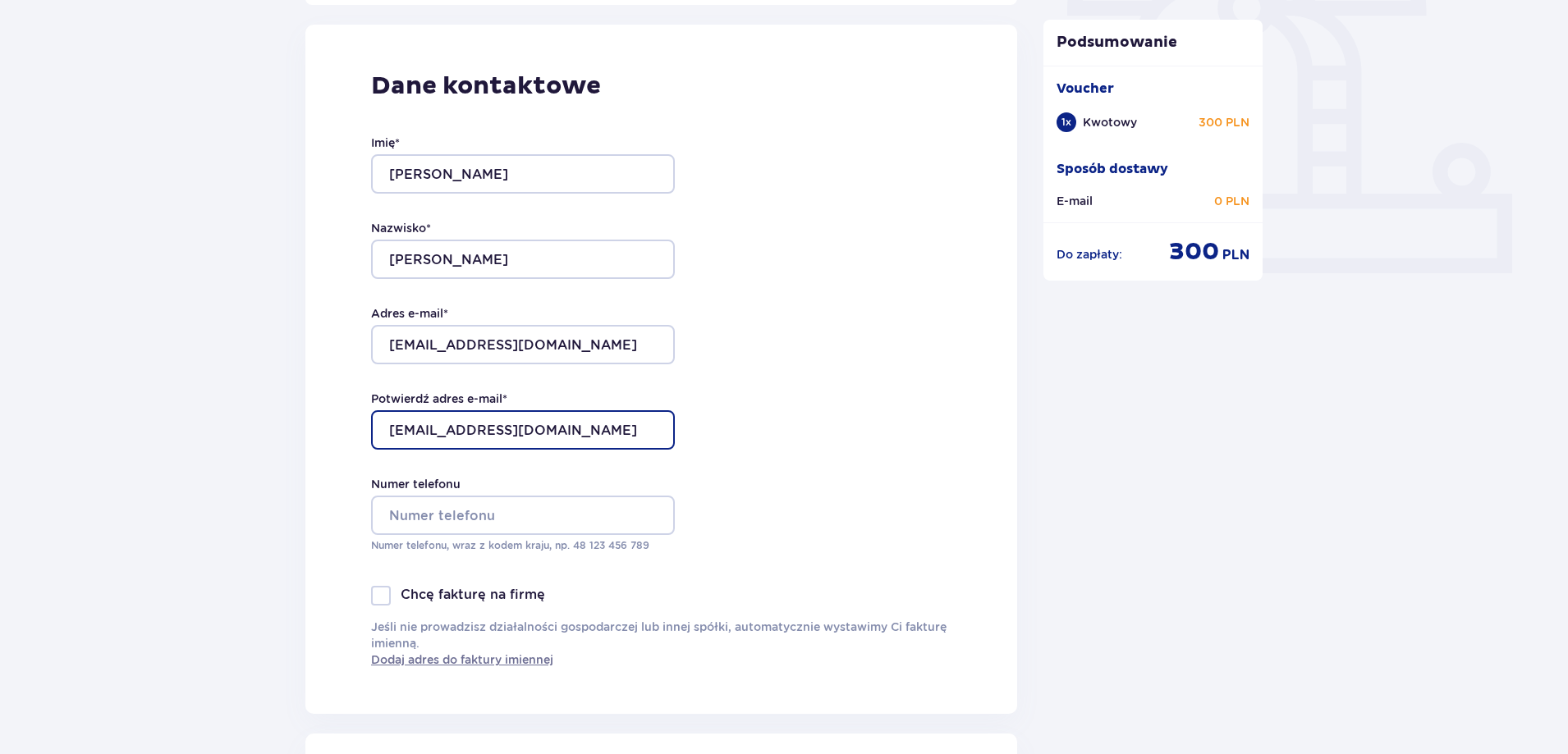
type input "[EMAIL_ADDRESS][DOMAIN_NAME]"
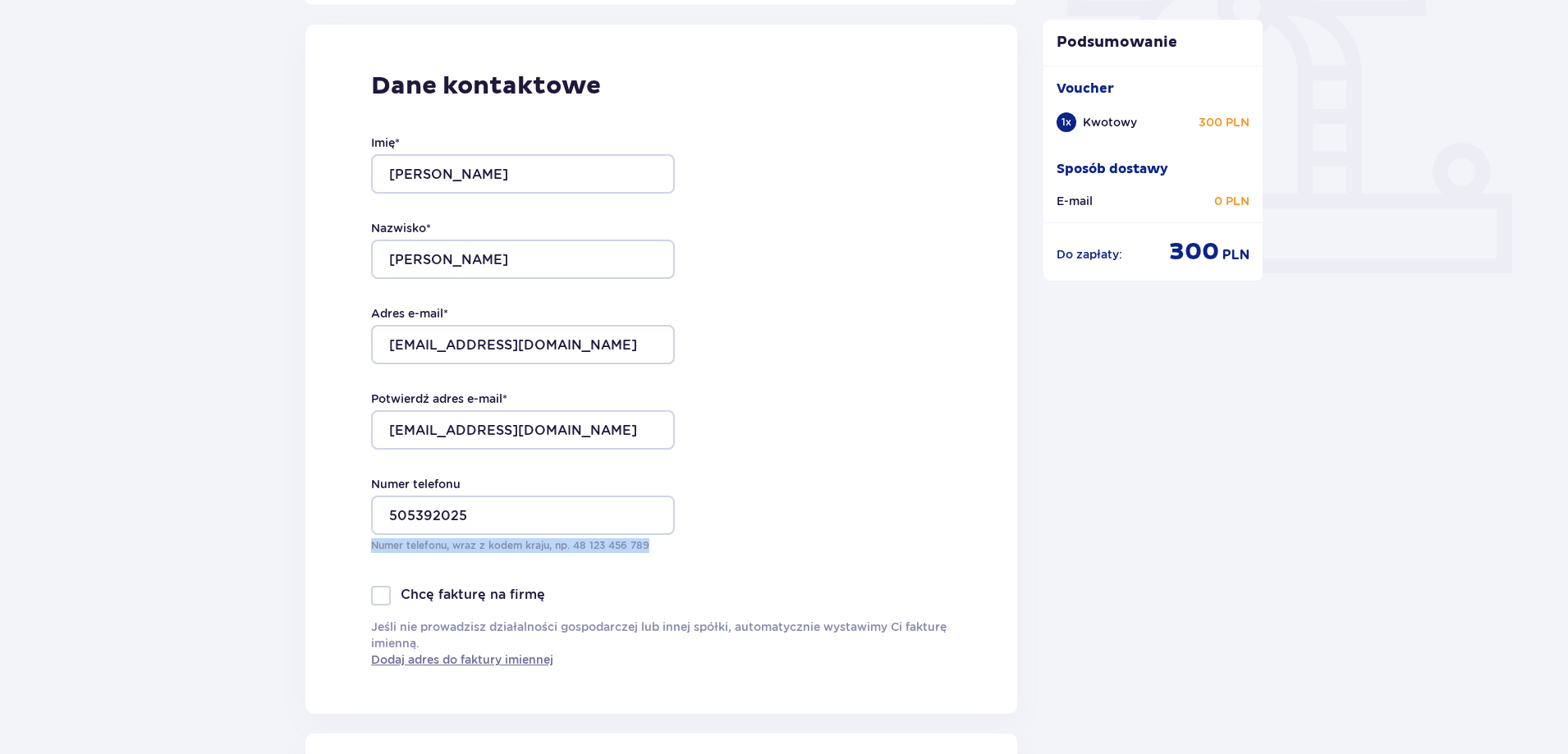
drag, startPoint x: 309, startPoint y: 587, endPoint x: 331, endPoint y: 568, distance: 29.1
click at [310, 586] on div "Dane kontaktowe Imię * Marek Nazwisko * Woźnicki Adres e-mail * mwjajmar@o2.pl …" at bounding box center [661, 369] width 712 height 689
click at [386, 520] on input "505392025" at bounding box center [522, 515] width 303 height 39
type input "48 505392025"
click at [284, 486] on div "Wróć Zamówienie i płatność Szczegóły Vouchera E-mail – za darmo! Wysyłka kurier…" at bounding box center [784, 490] width 1568 height 1872
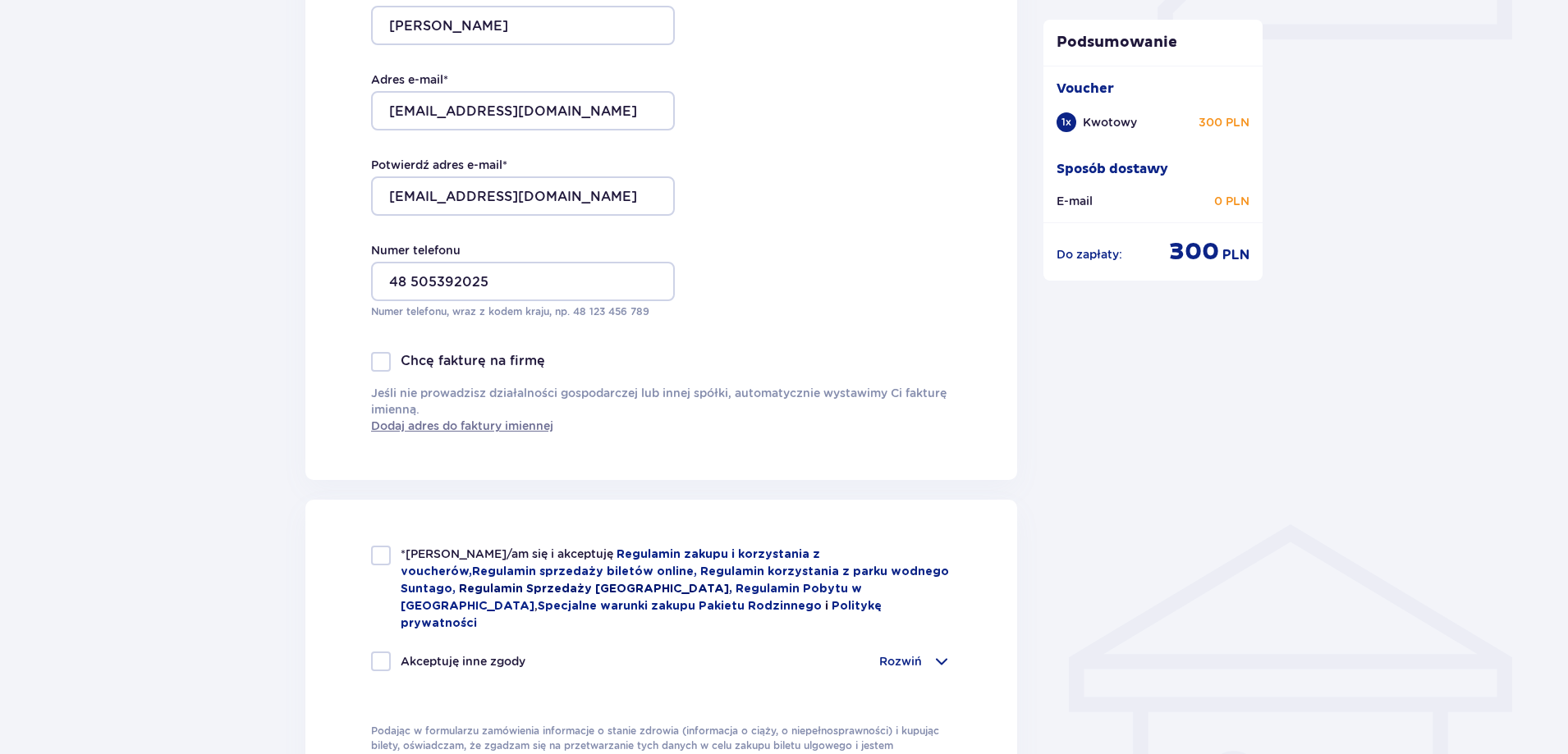
scroll to position [903, 0]
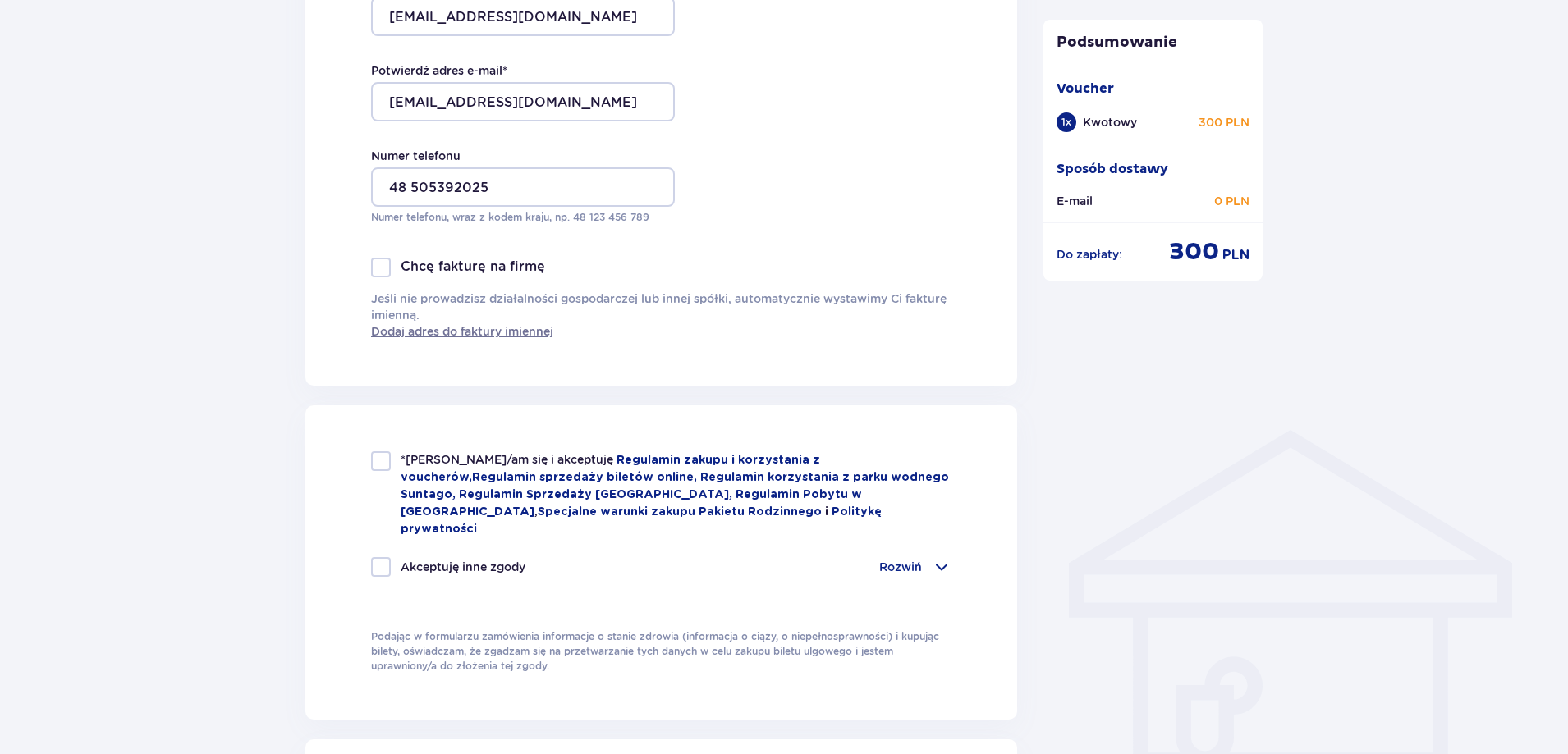
click at [384, 461] on div at bounding box center [381, 461] width 20 height 20
checkbox input "true"
click at [942, 557] on span at bounding box center [941, 567] width 20 height 20
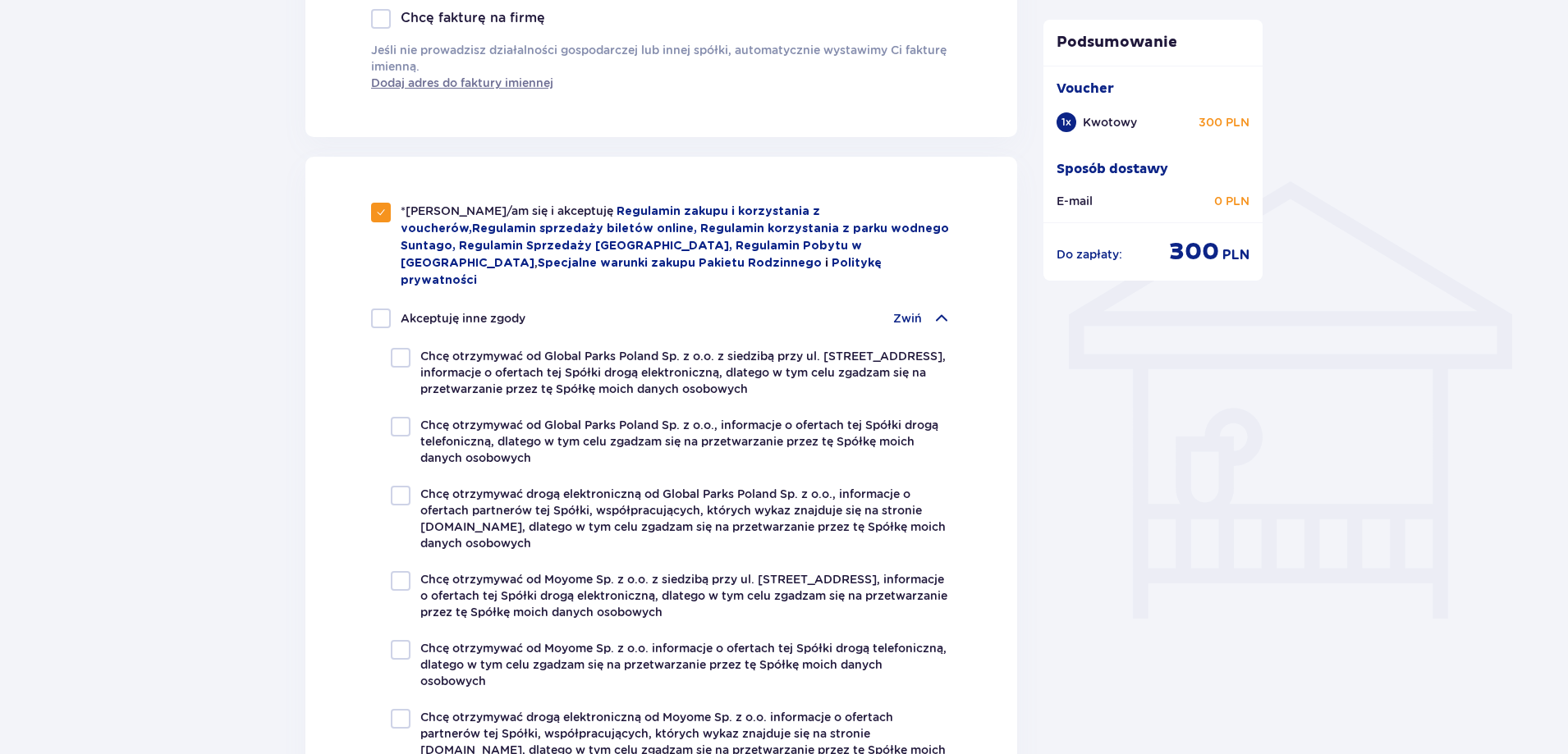
scroll to position [1231, 0]
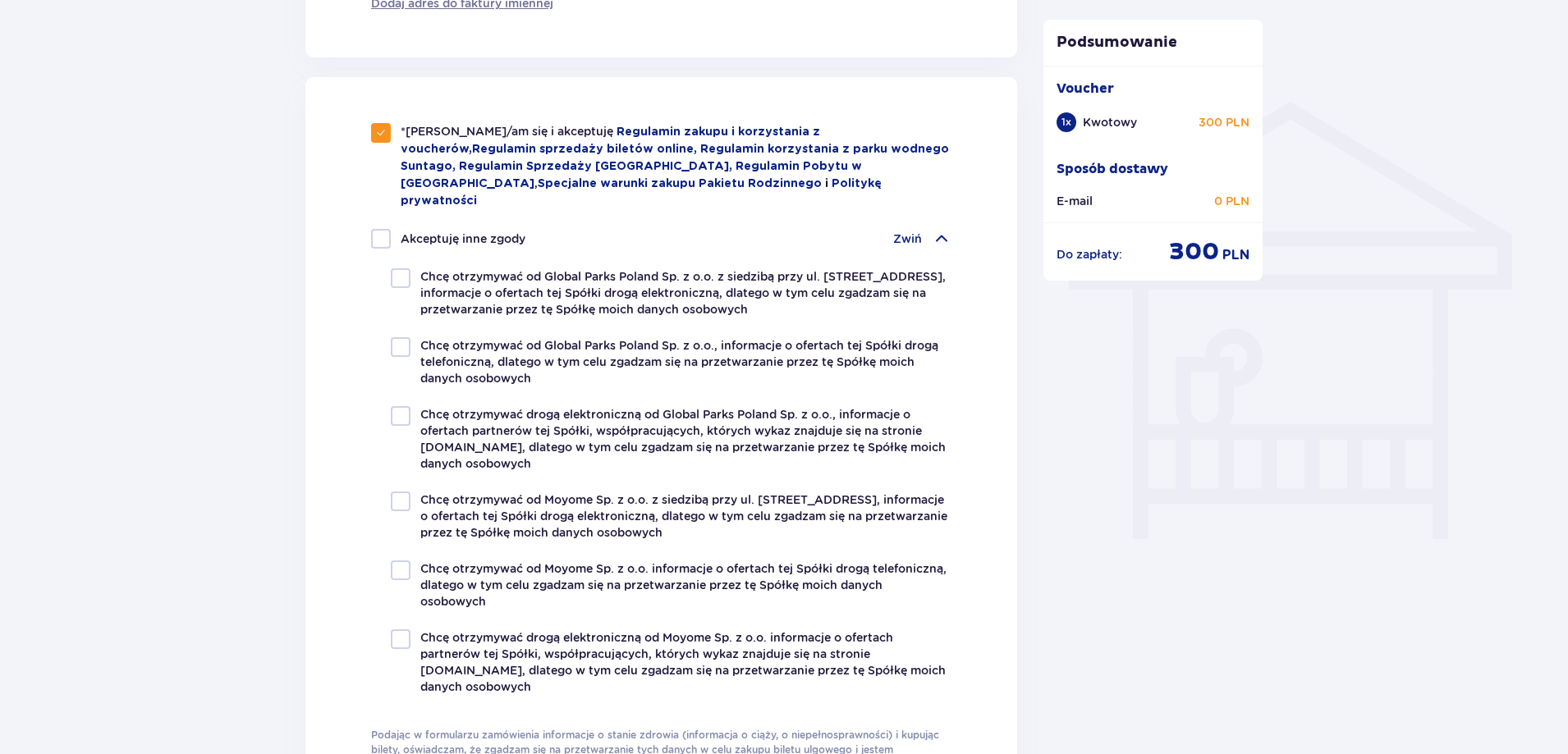
click at [941, 229] on span at bounding box center [941, 239] width 20 height 20
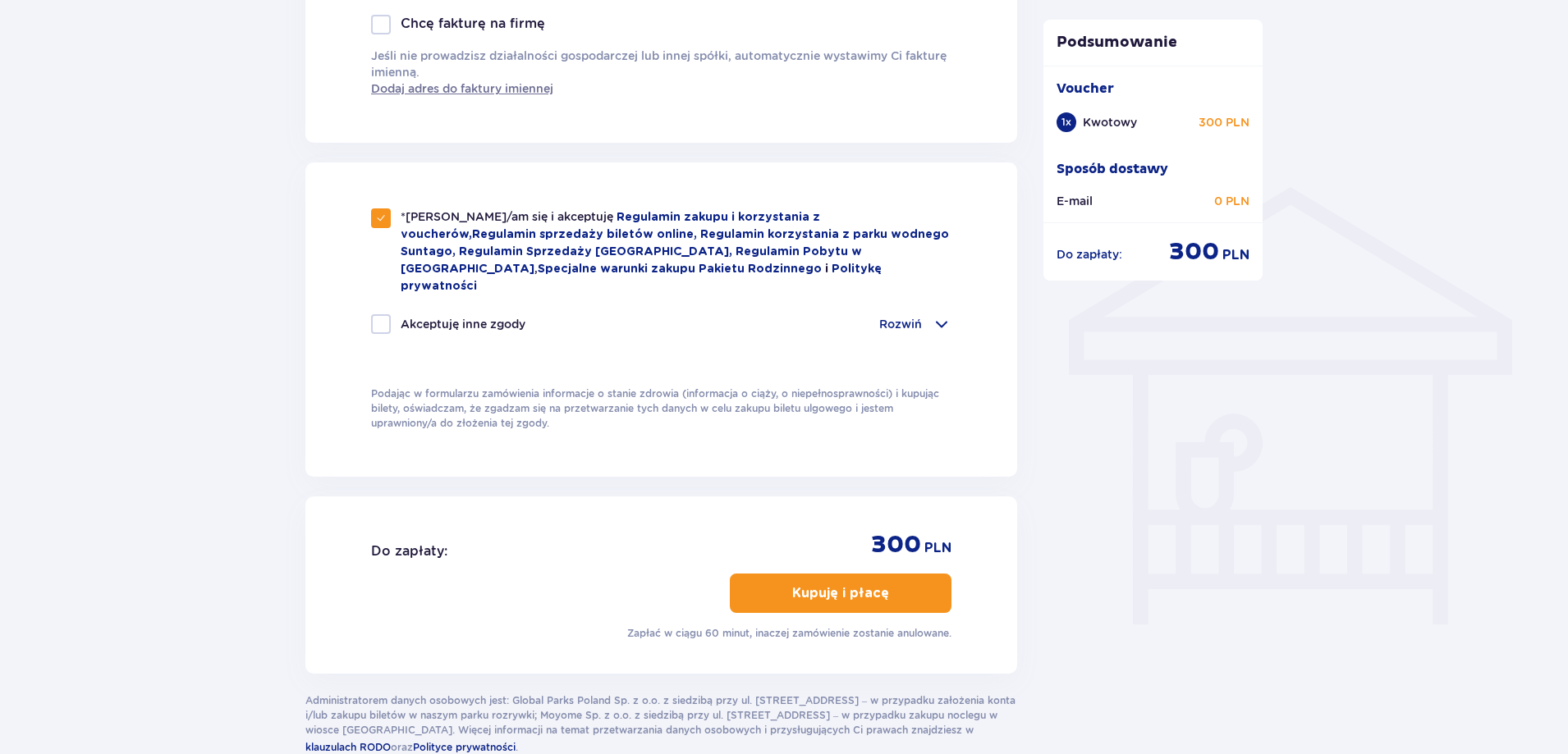
scroll to position [1225, 0]
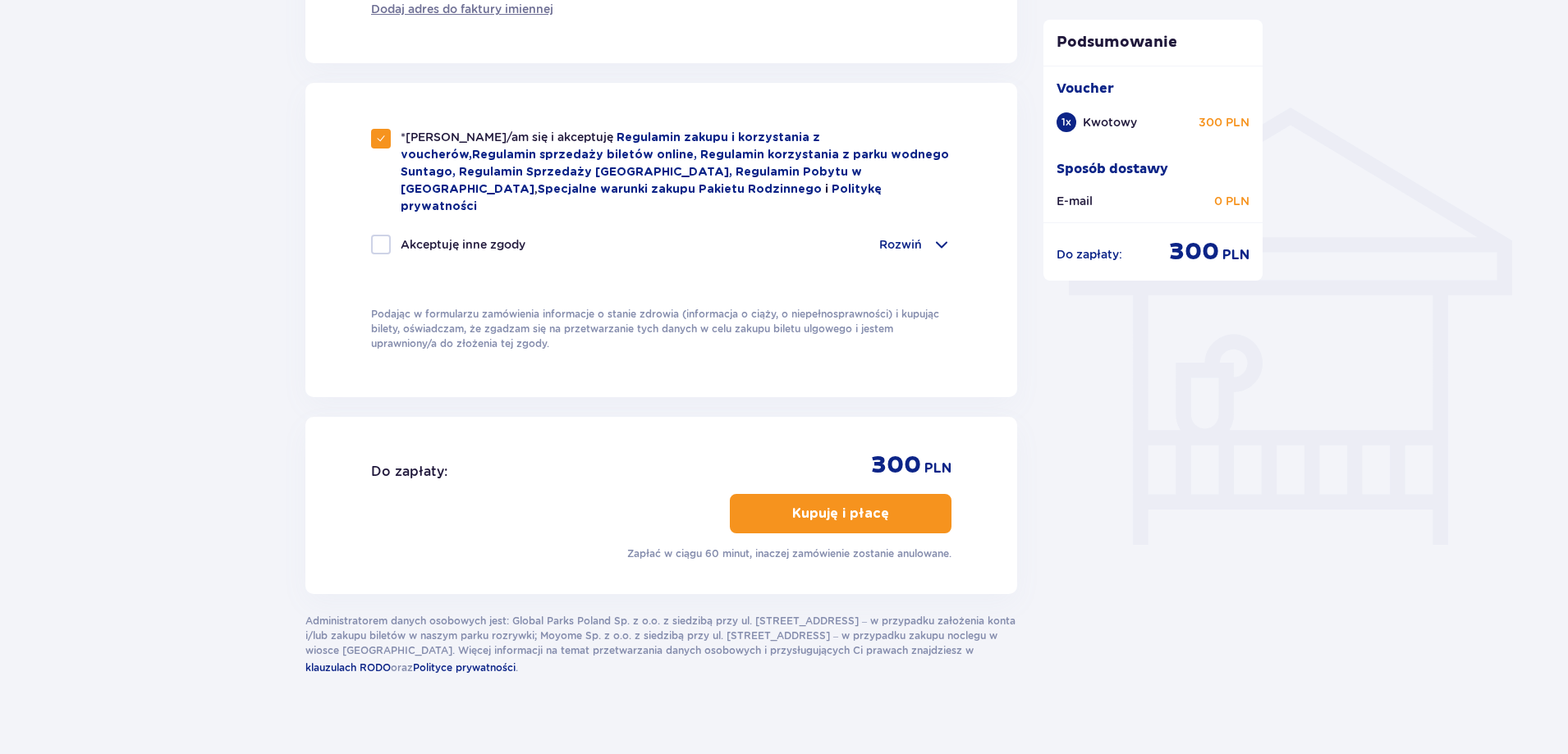
click at [884, 504] on span "button" at bounding box center [892, 514] width 20 height 20
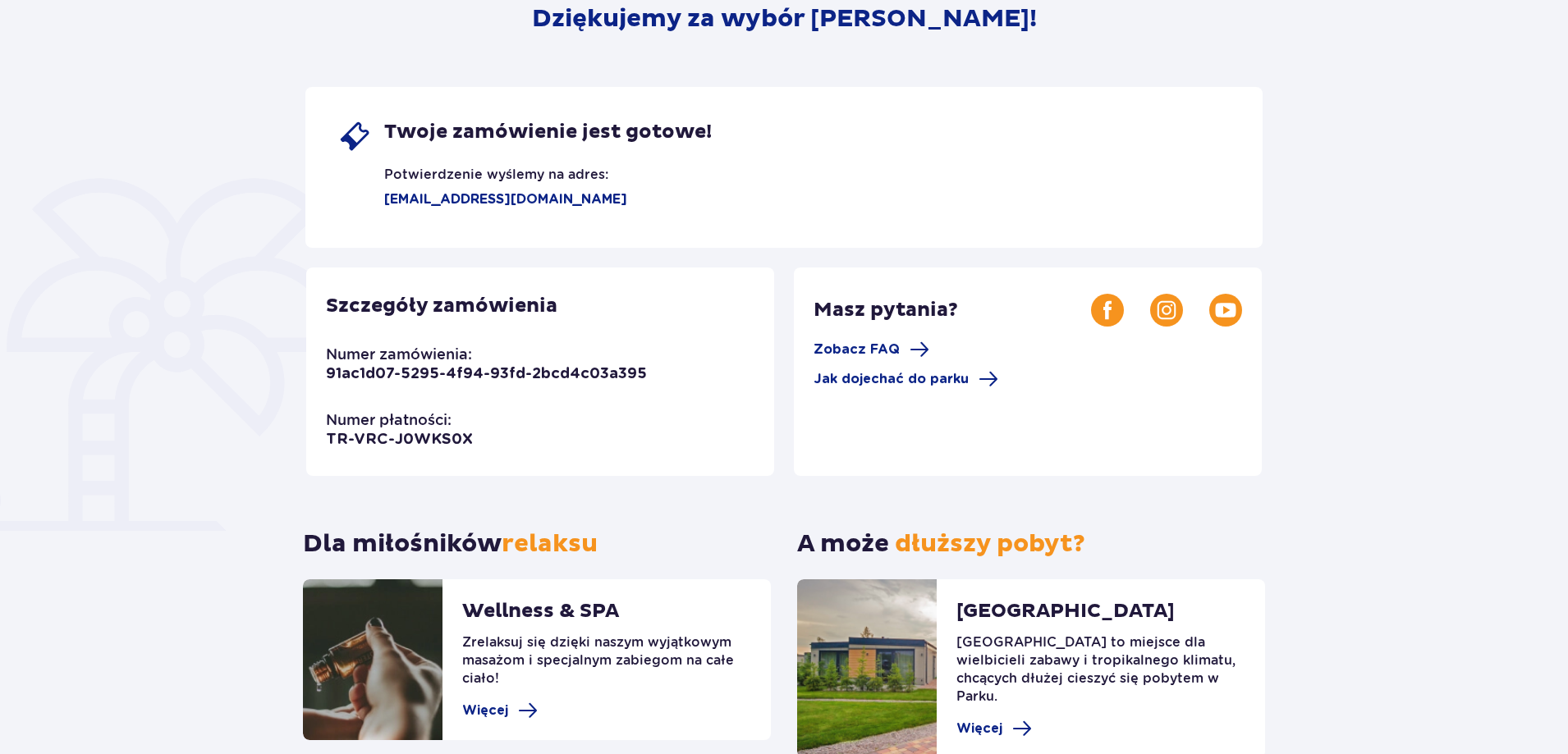
scroll to position [246, 0]
